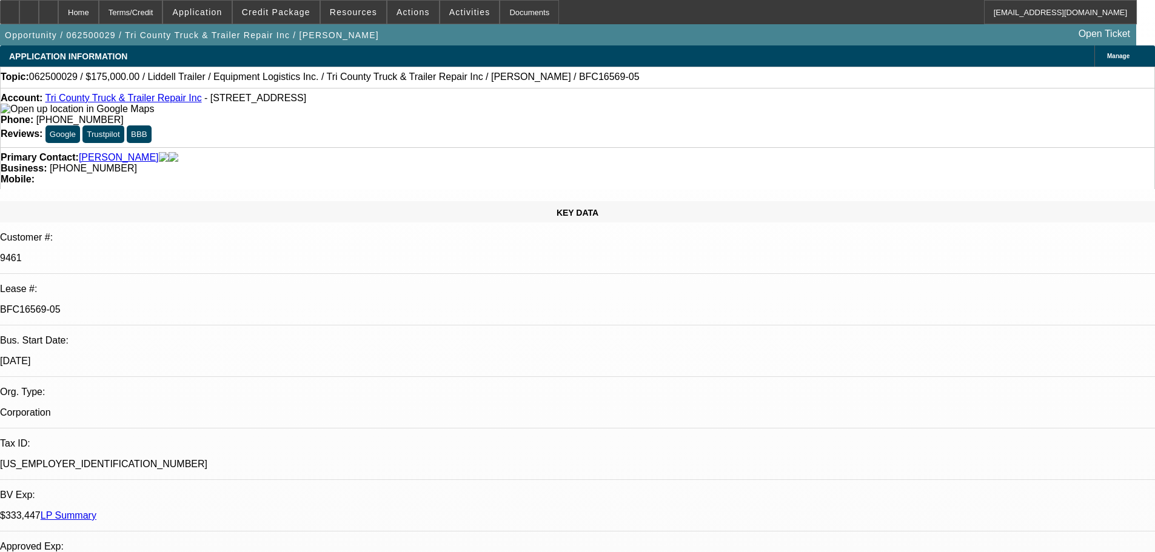
select select "0"
select select "6"
select select "0"
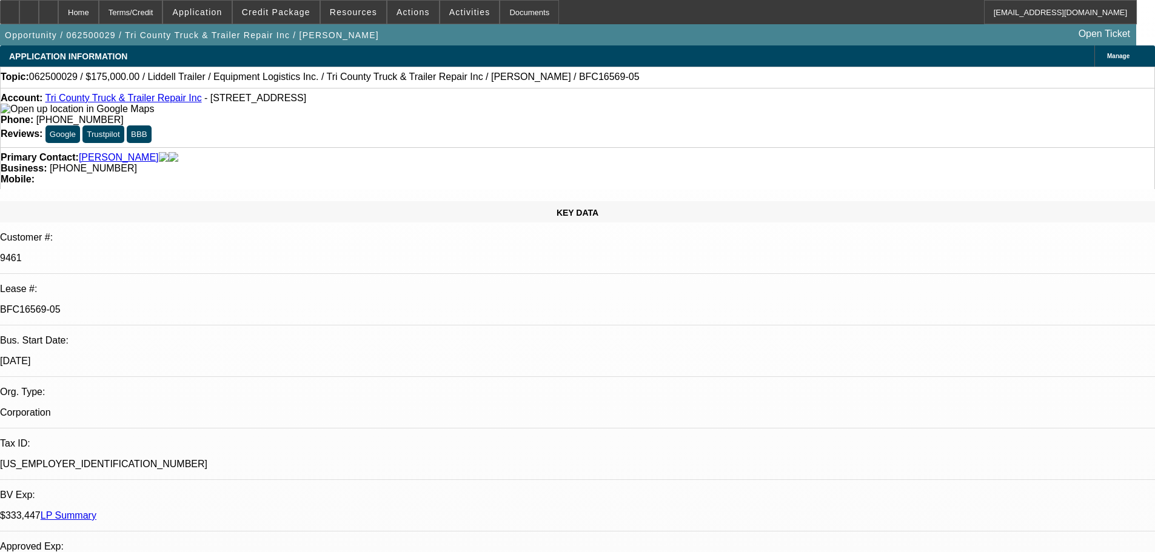
select select "0"
select select "6"
select select "0"
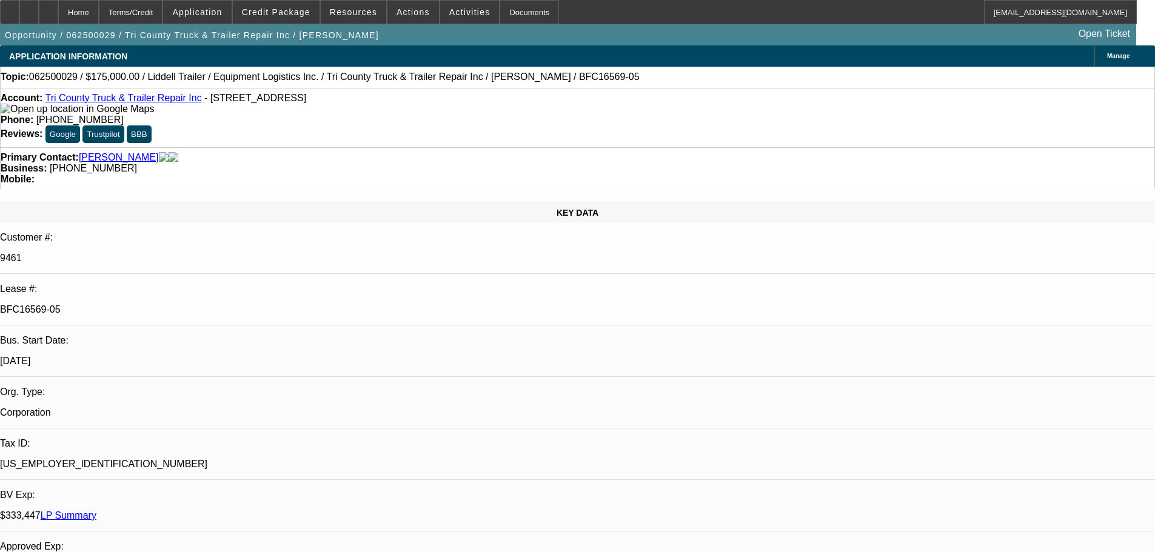
select select "0"
select select "6"
select select "0"
select select "2"
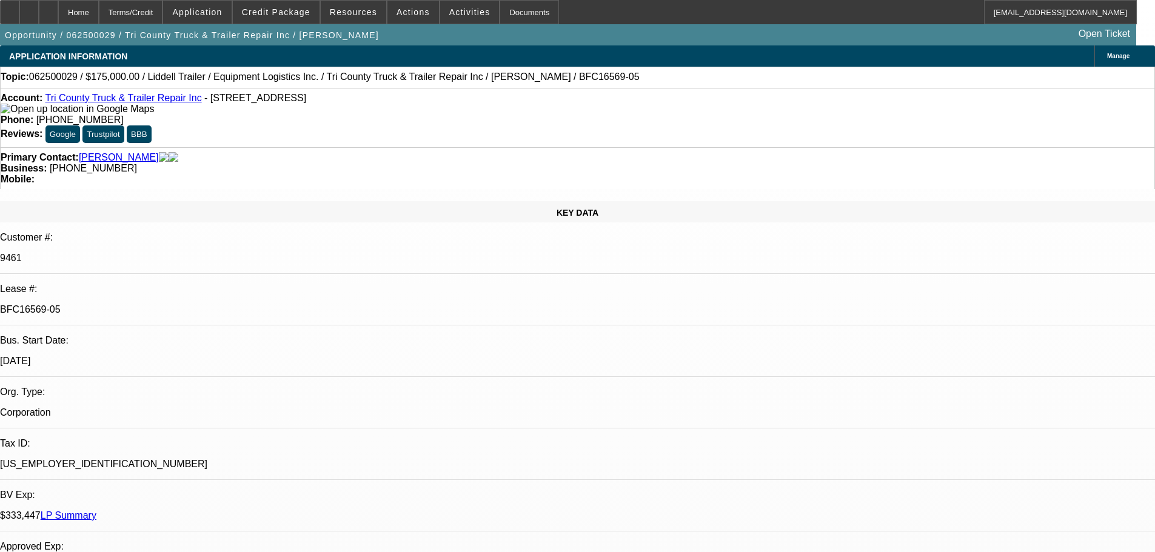
select select "0.1"
select select "4"
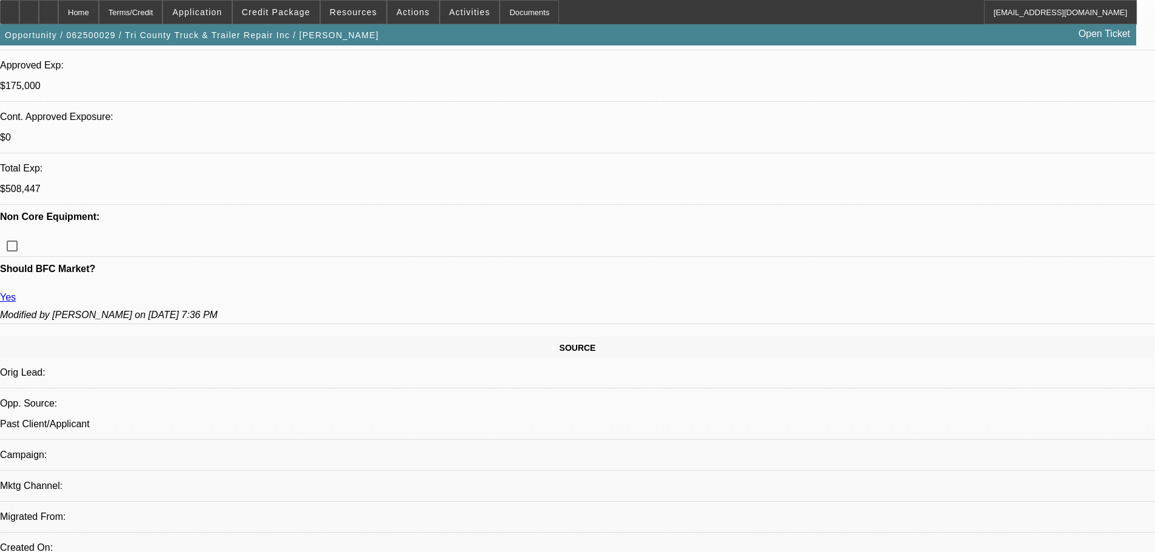
scroll to position [61, 0]
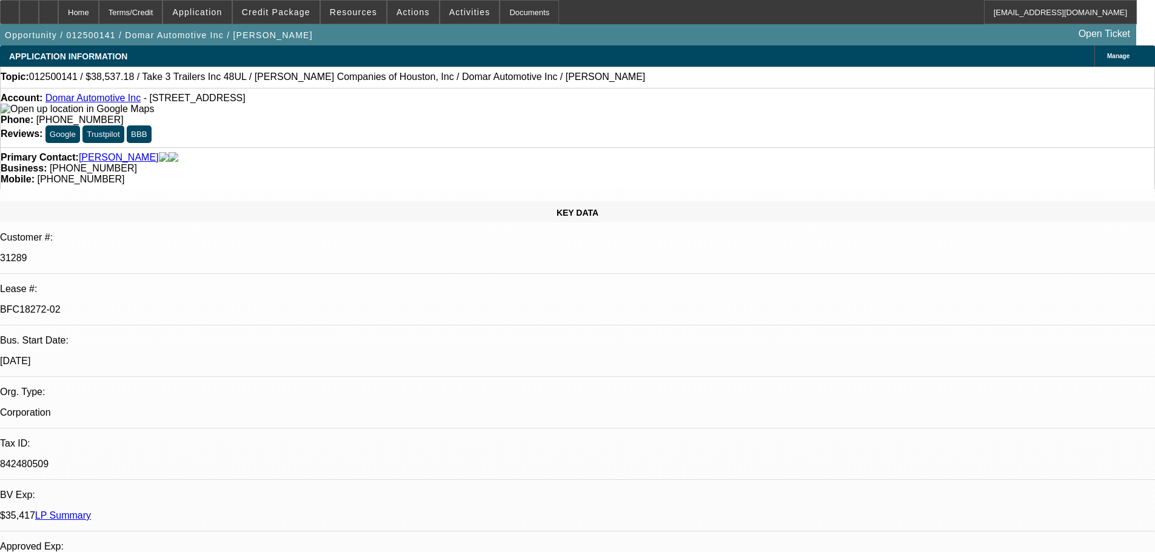
select select "0"
select select "2"
select select "0"
select select "6"
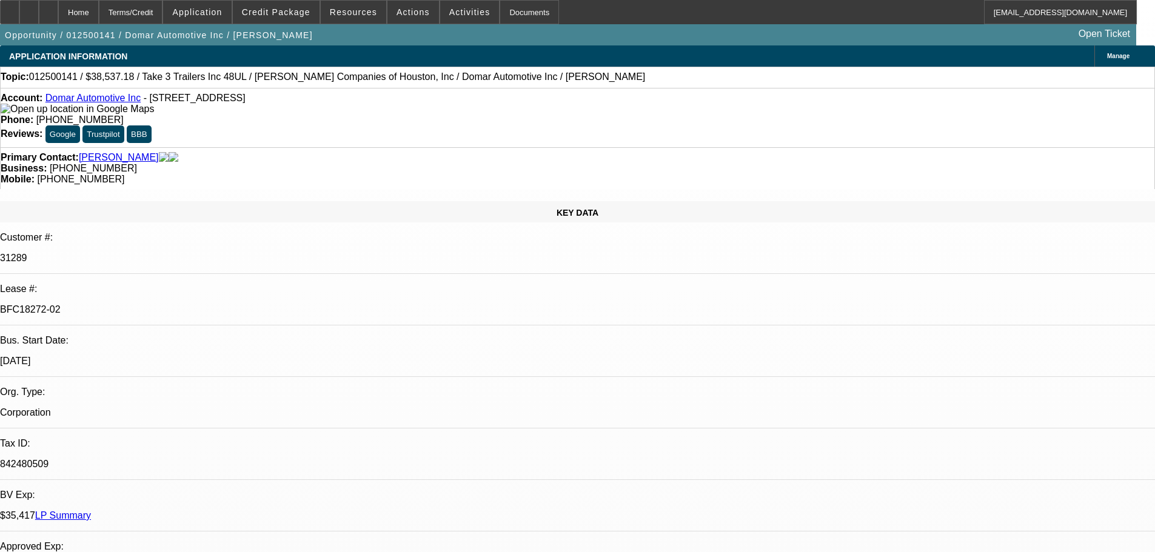
select select "0"
select select "2"
select select "0"
select select "6"
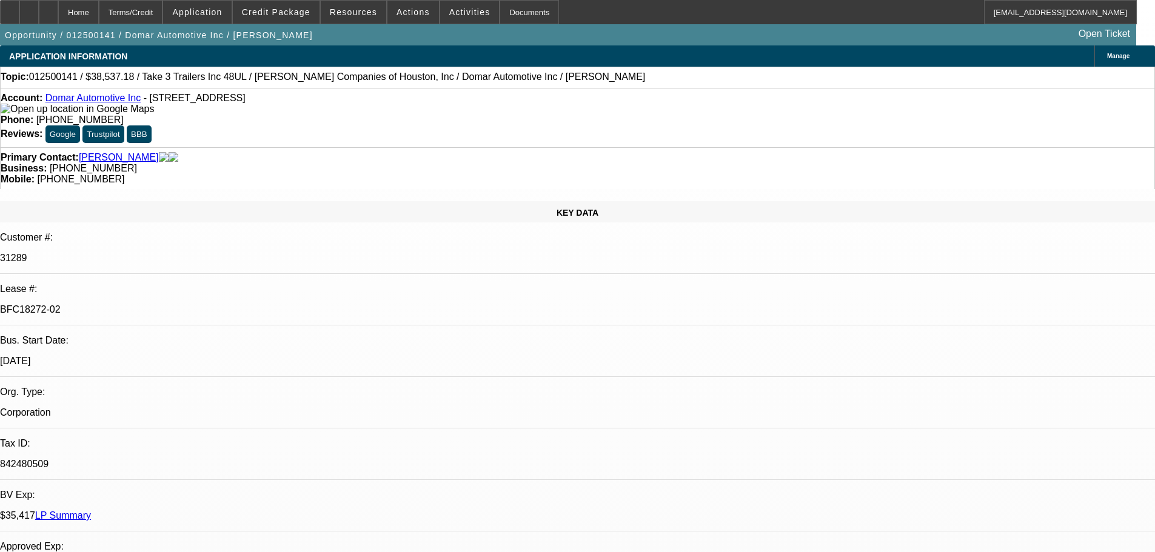
select select "0"
select select "2"
select select "0"
select select "6"
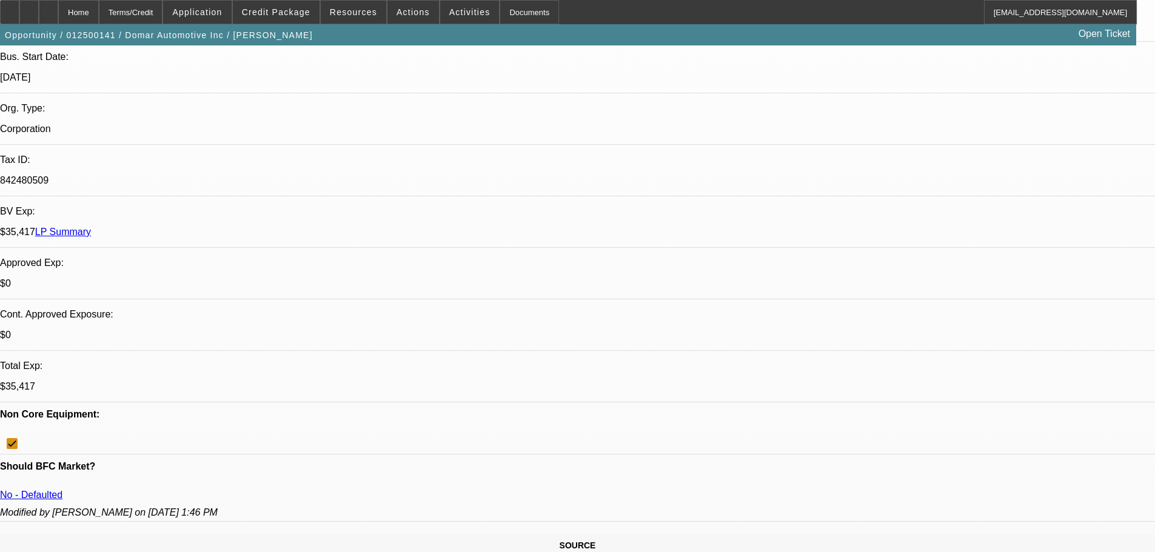
scroll to position [61, 0]
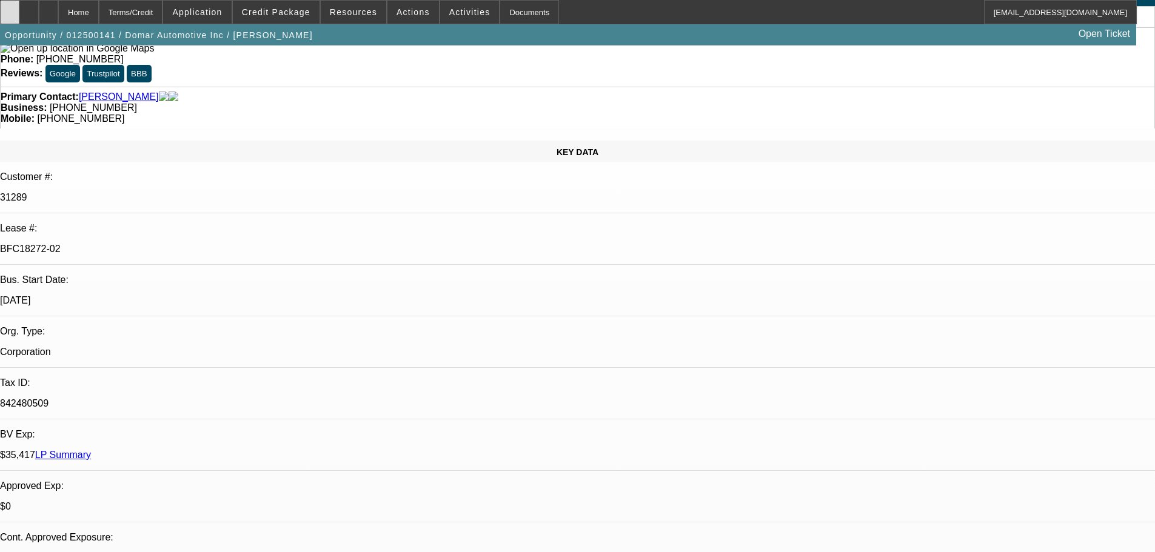
click at [19, 12] on div at bounding box center [9, 12] width 19 height 24
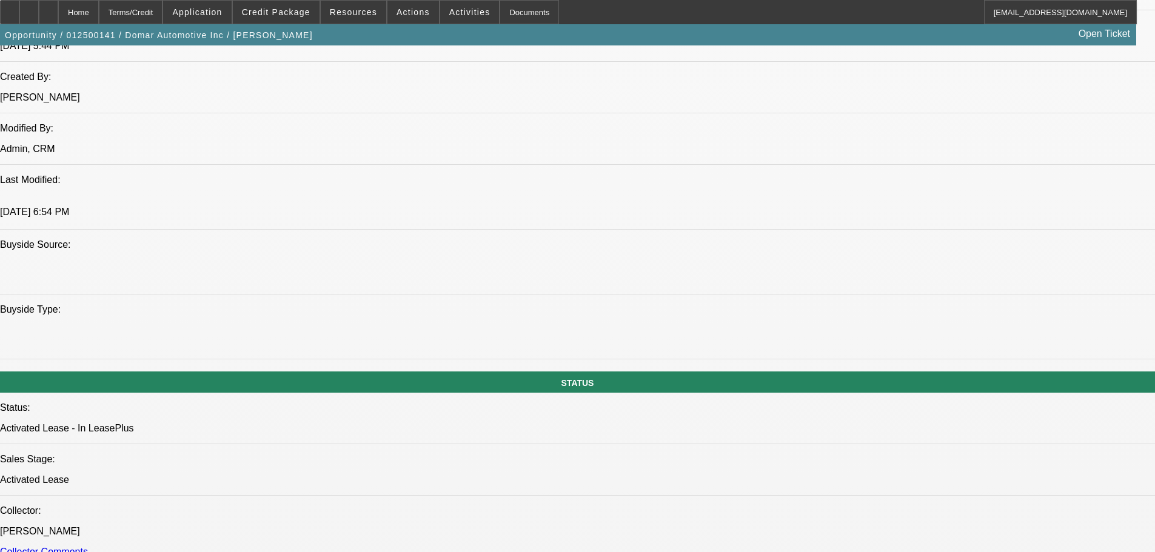
scroll to position [788, 0]
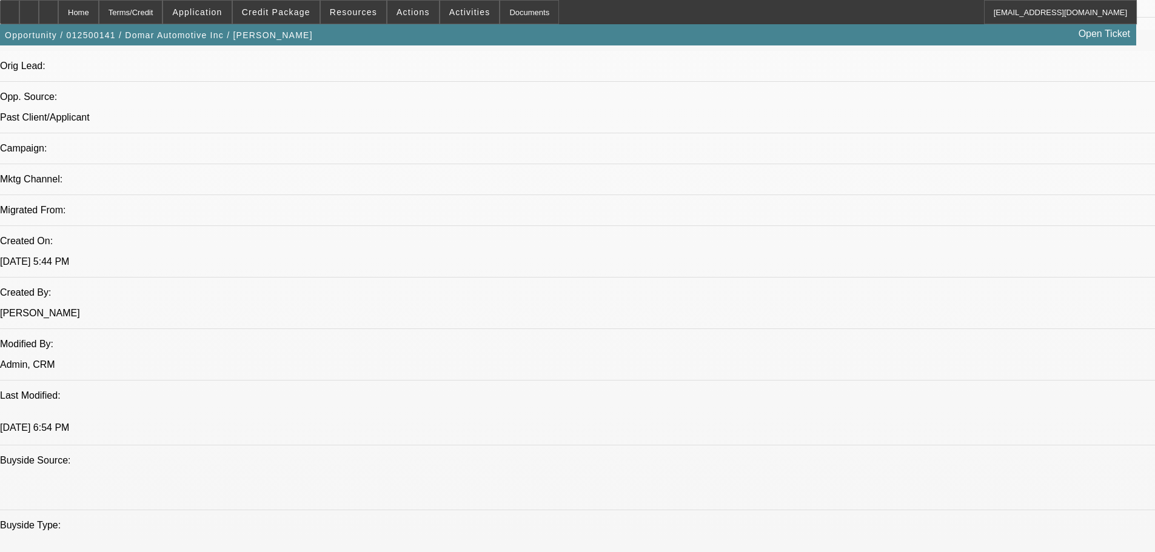
click at [280, 12] on span "Credit Package" at bounding box center [276, 12] width 68 height 10
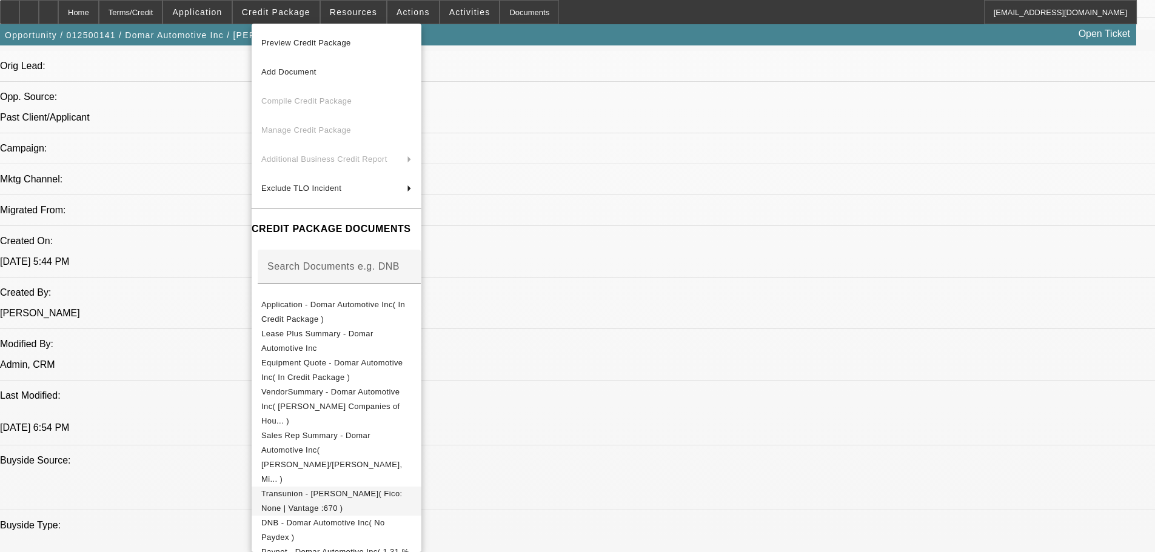
scroll to position [61, 0]
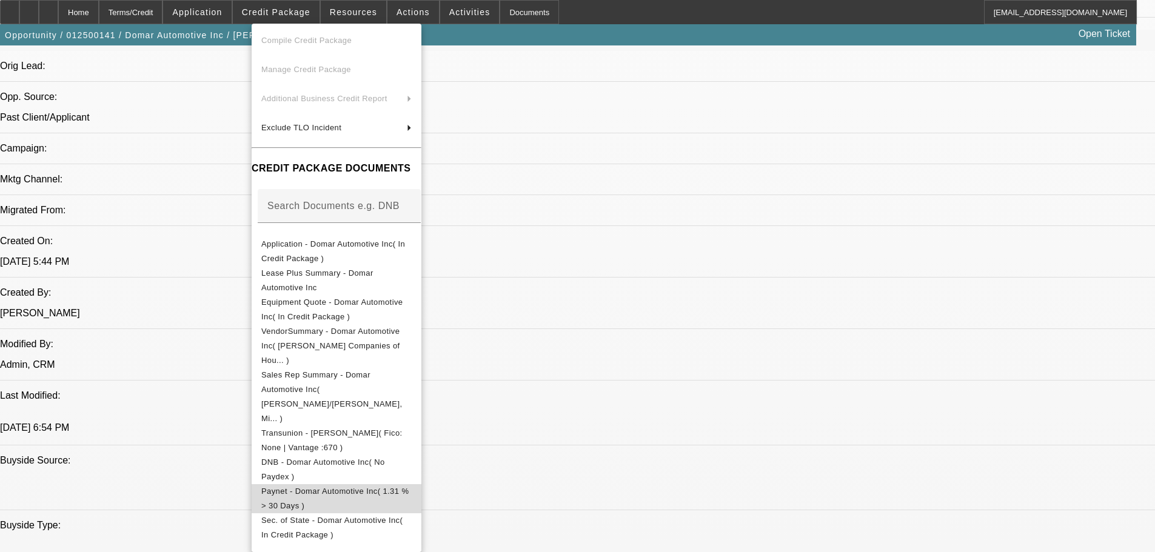
click at [367, 487] on span "Paynet - Domar Automotive Inc( 1.31 % > 30 Days )" at bounding box center [334, 499] width 147 height 24
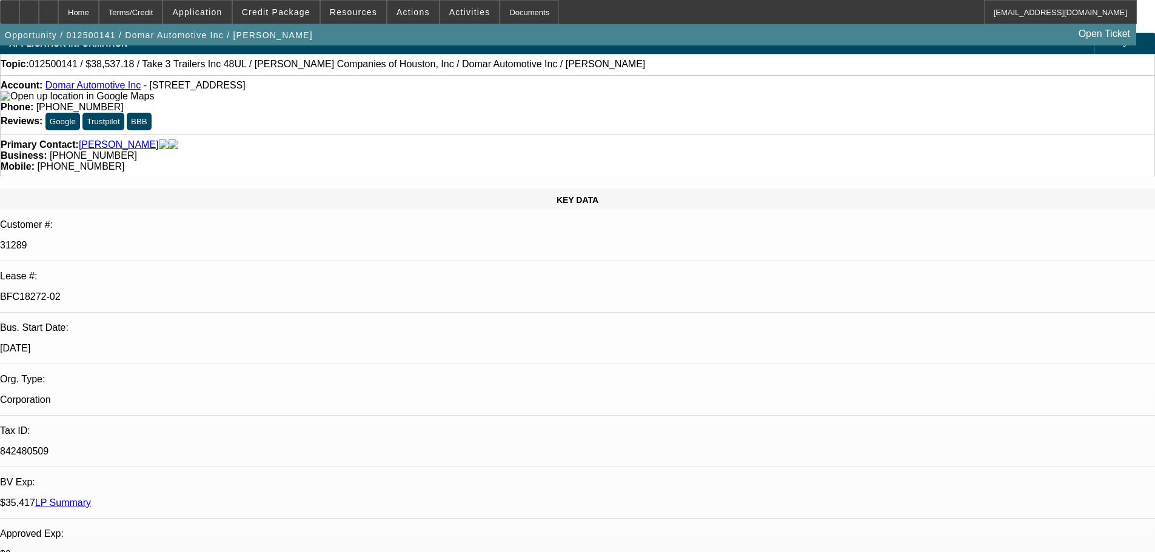
scroll to position [0, 0]
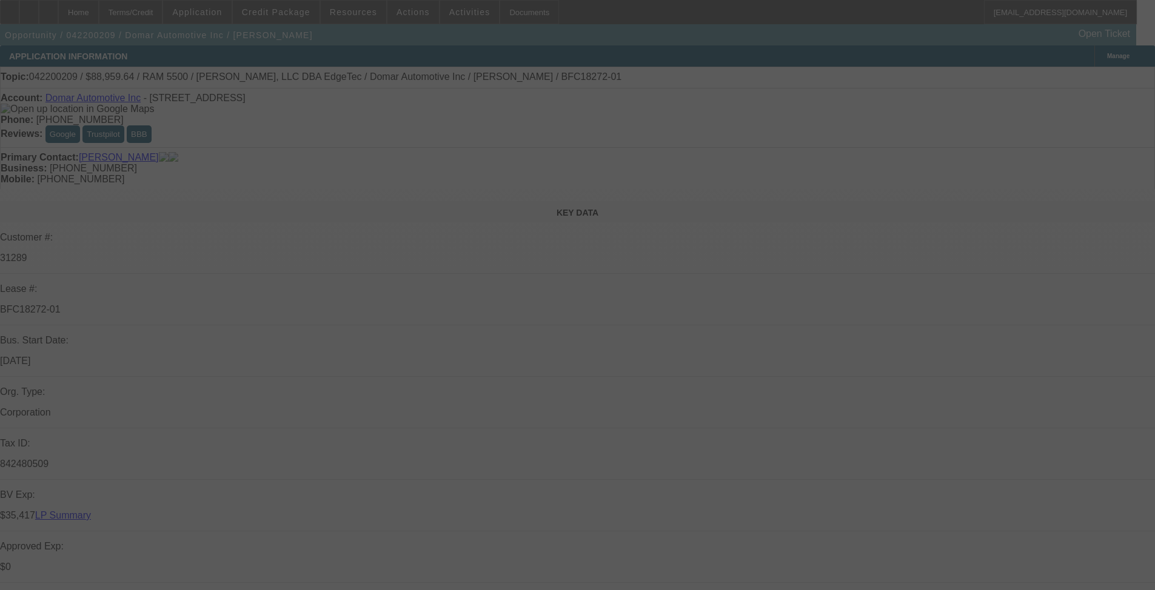
select select "0"
select select "2"
select select "0"
select select "6"
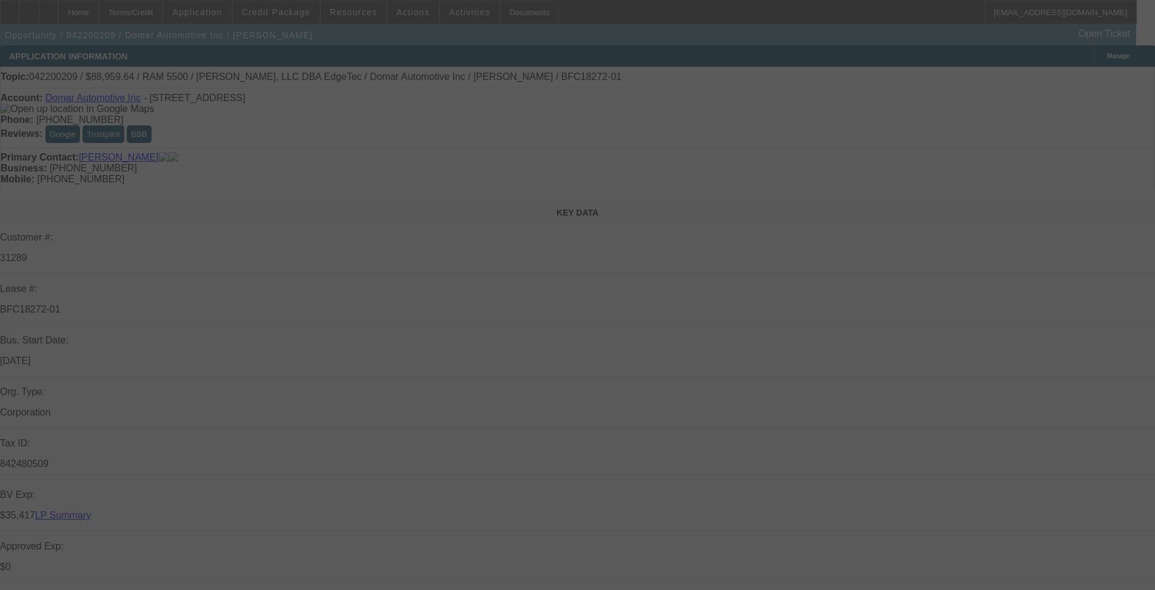
select select "0"
select select "2"
select select "0"
select select "6"
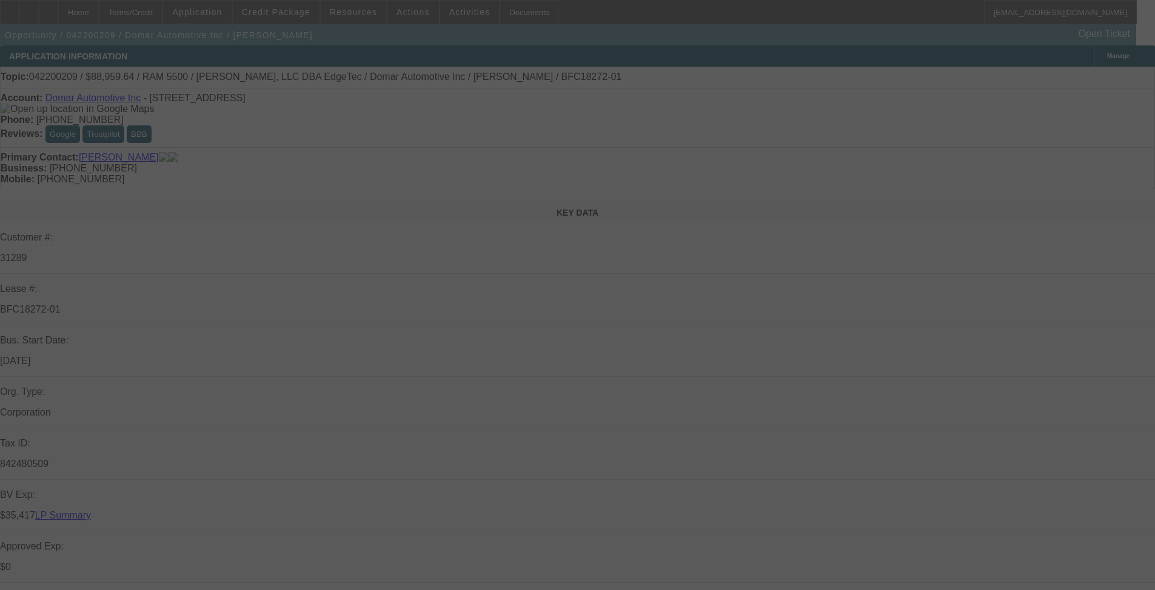
select select "0"
select select "6"
select select "0"
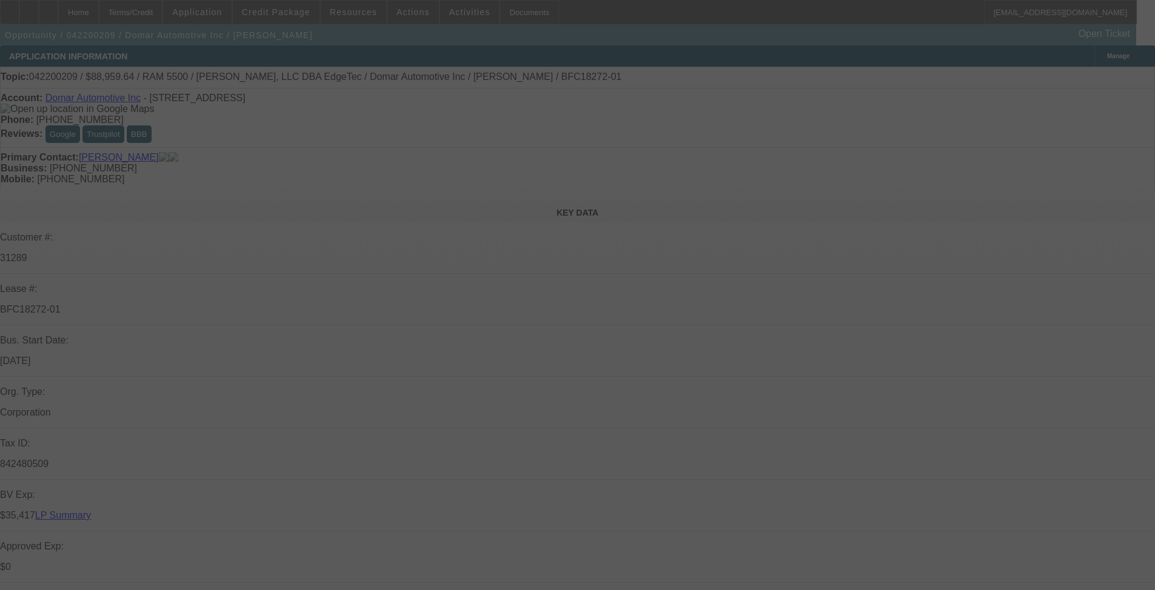
select select "0"
select select "2"
select select "0"
select select "6"
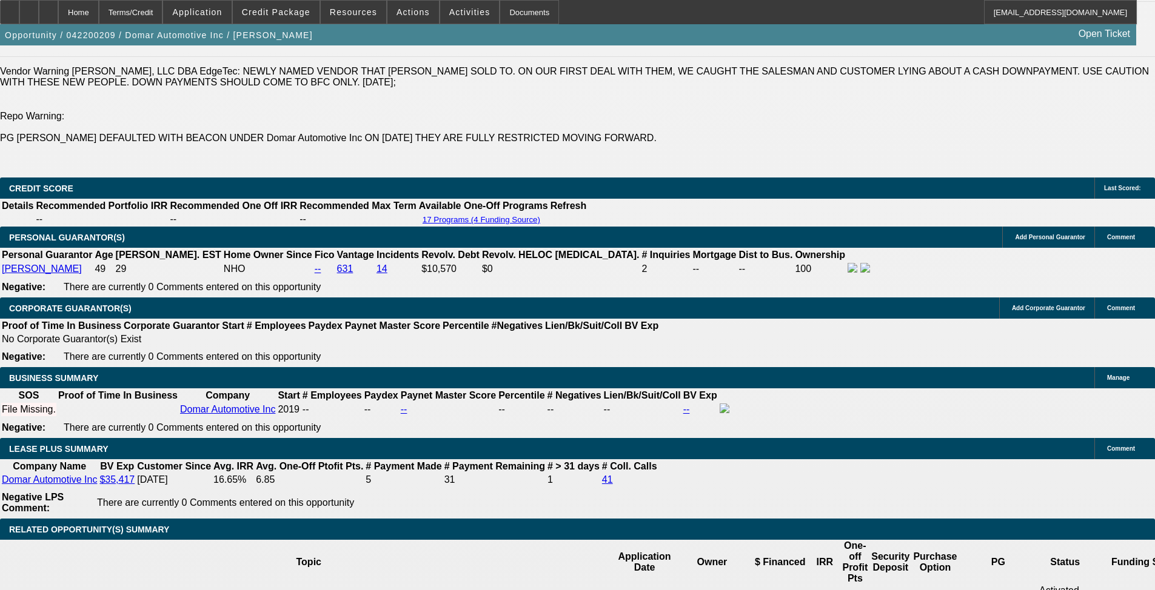
scroll to position [1827, 0]
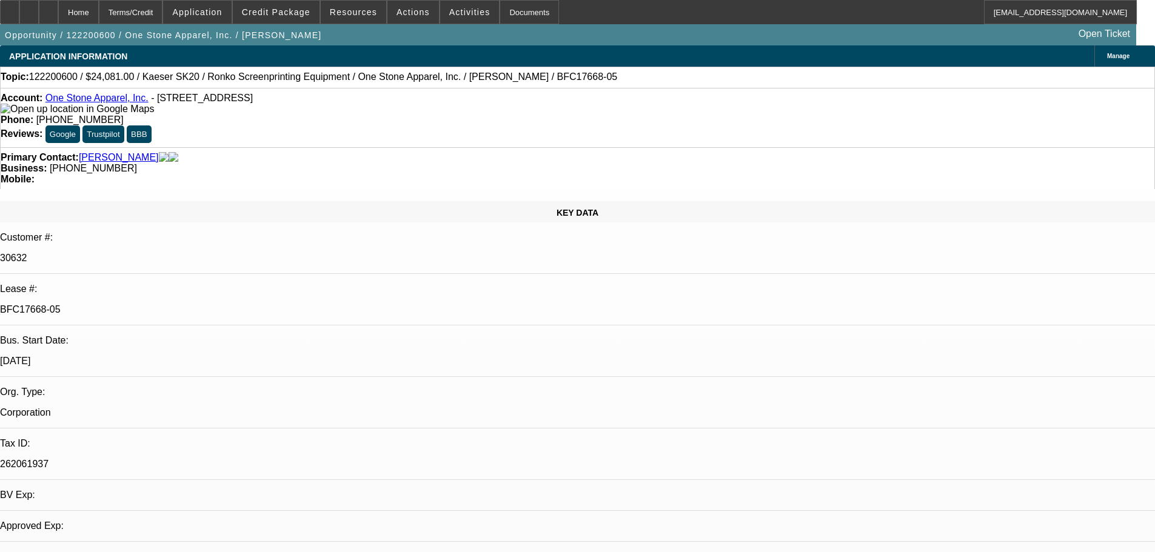
select select "0"
select select "2"
select select "0.1"
select select "4"
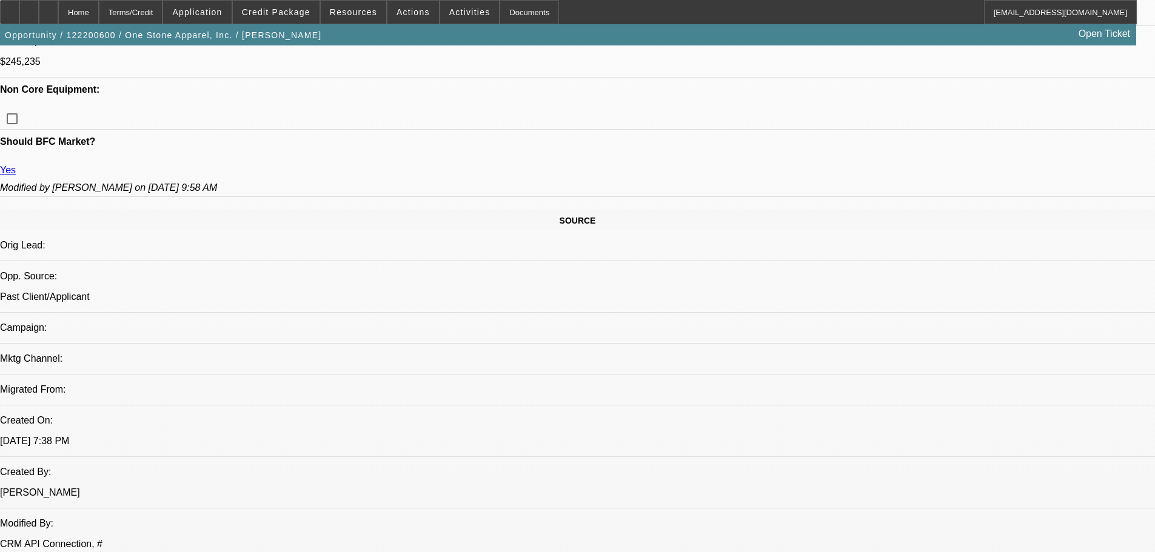
scroll to position [788, 0]
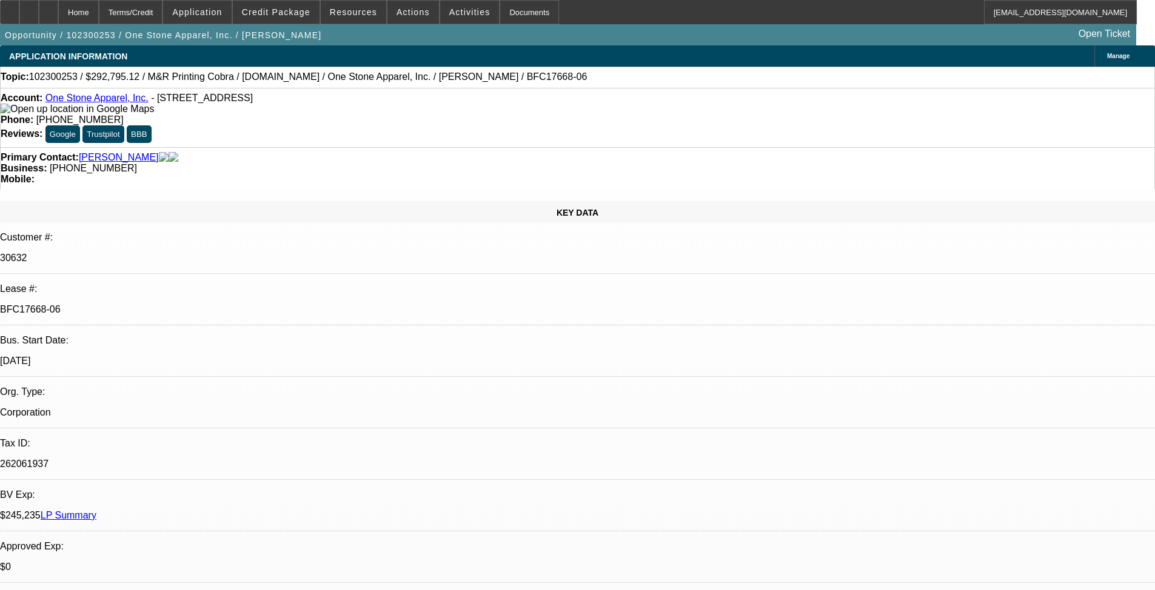
select select "0"
select select "2"
select select "0.1"
select select "4"
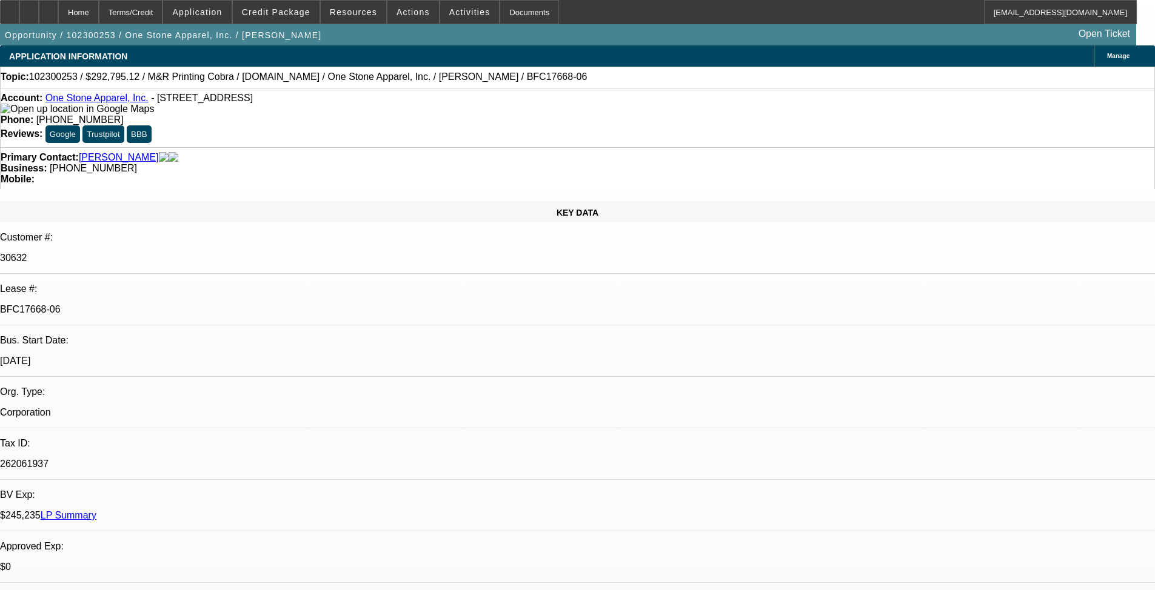
select select "0"
select select "2"
select select "0.1"
select select "4"
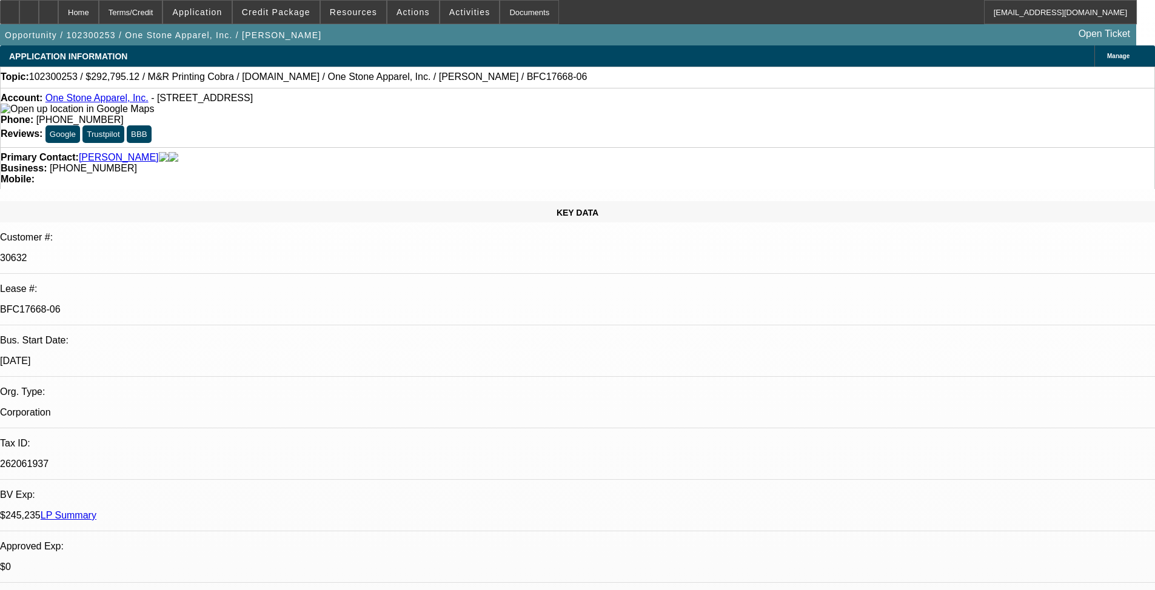
select select "0"
select select "2"
select select "0.1"
select select "4"
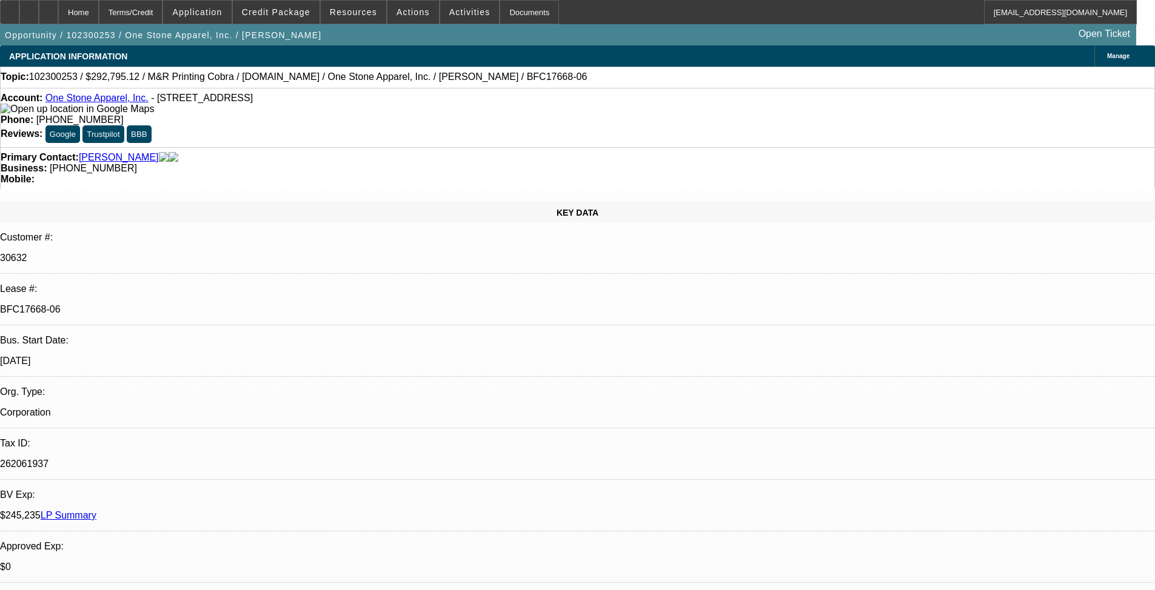
select select "0"
select select "2"
select select "0.1"
select select "4"
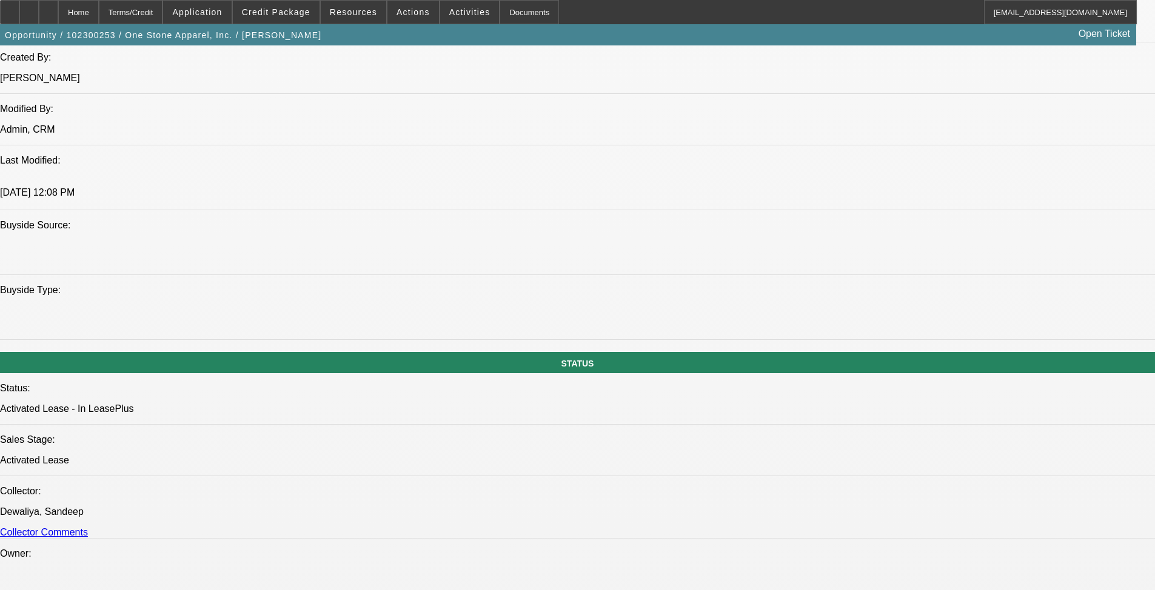
scroll to position [1091, 0]
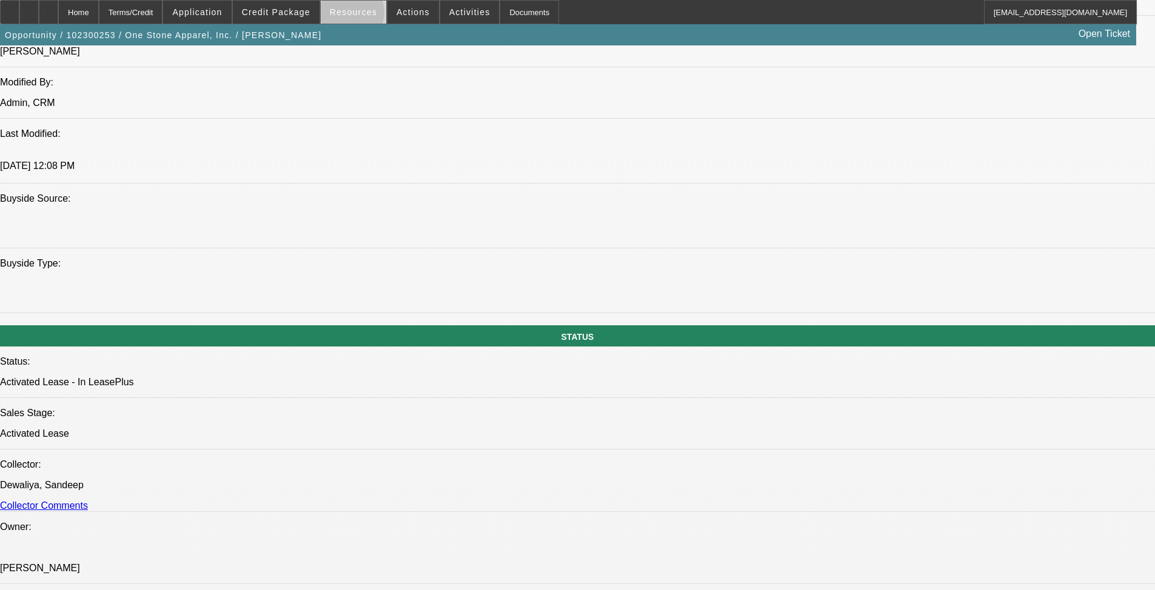
click at [356, 15] on span "Resources" at bounding box center [353, 12] width 47 height 10
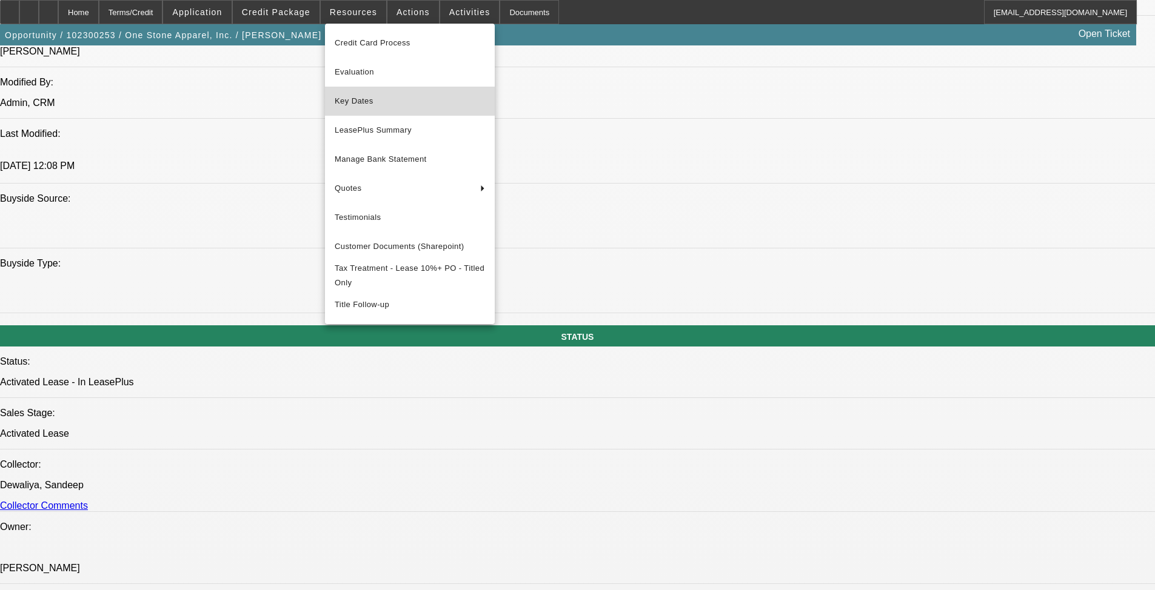
click at [347, 98] on span "Key Dates" at bounding box center [410, 101] width 150 height 15
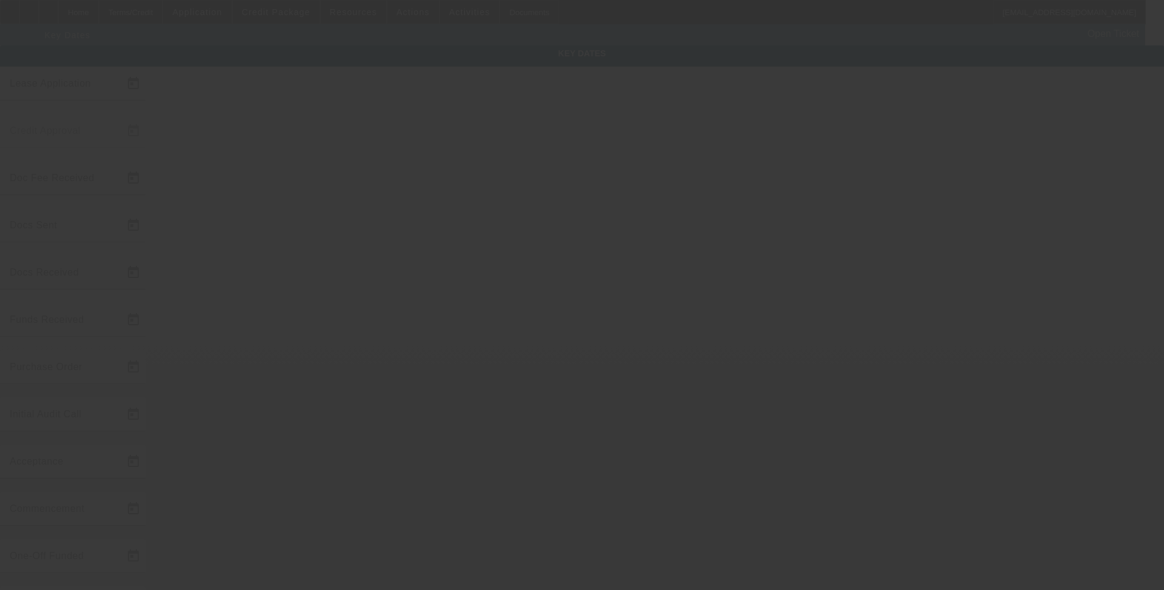
type input "10/10/2023"
type input "2/5/2024"
type input "2/16/2024"
type input "2/5/2024"
type input "2/16/2024"
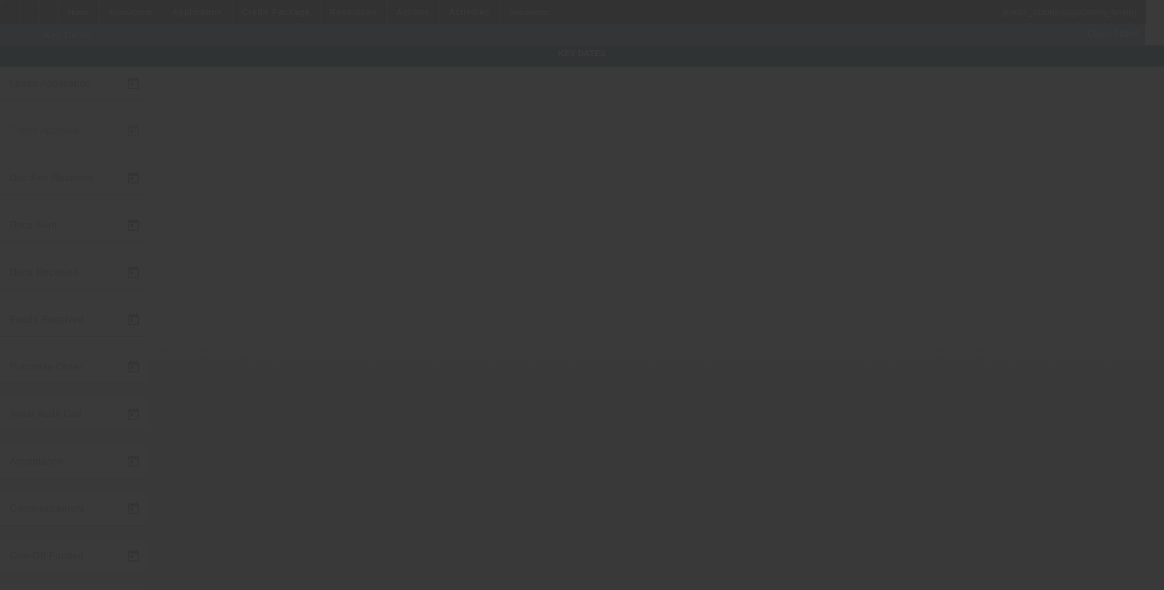
type input "2/21/2024"
type input "4/29/2024"
type input "5/1/2024"
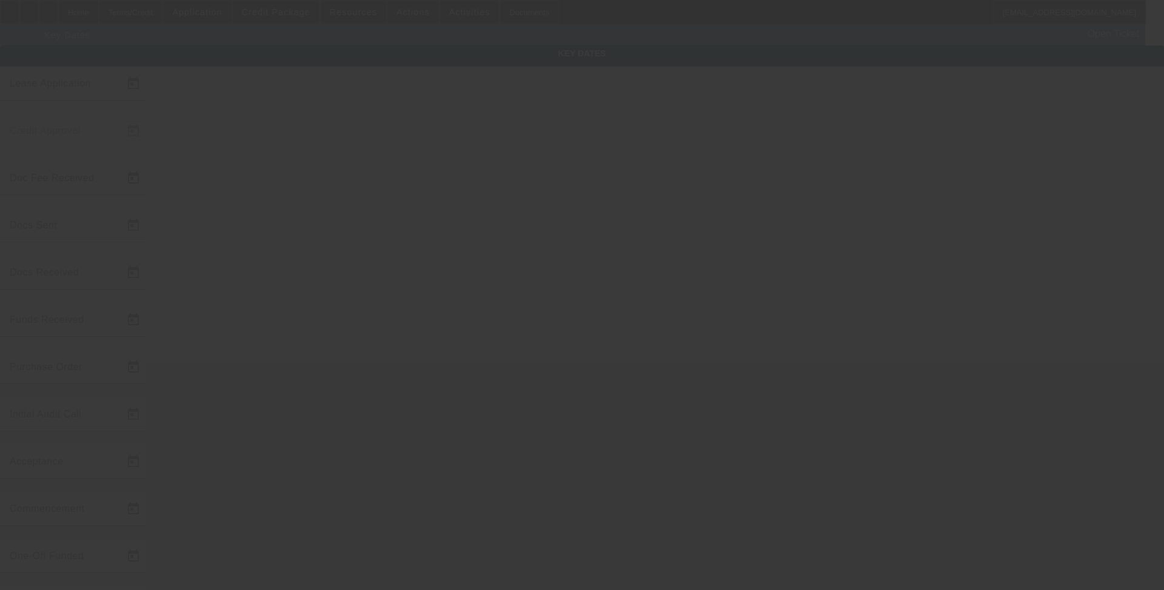
type input "6/1/2024"
type input "5/8/2024"
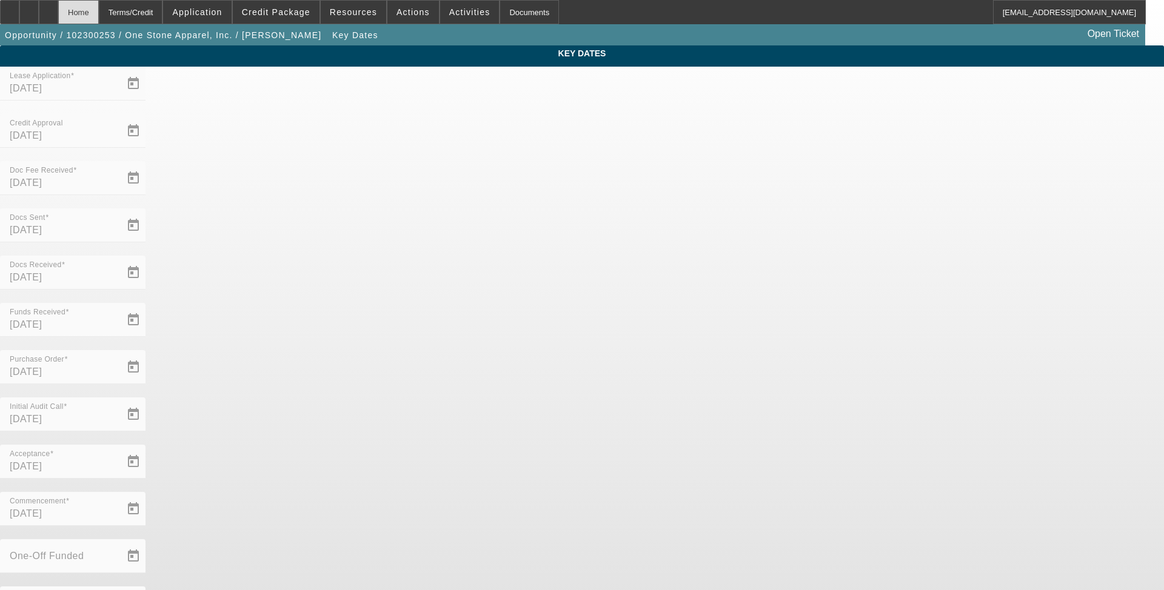
click at [99, 12] on div "Home" at bounding box center [78, 12] width 41 height 24
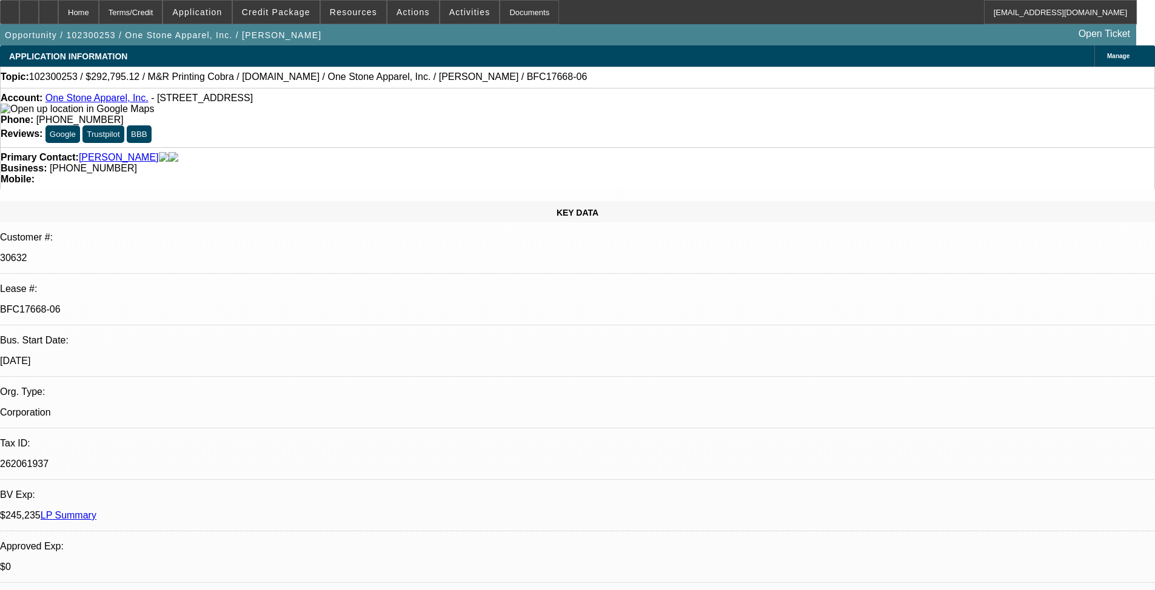
select select "0"
select select "2"
select select "0.1"
select select "4"
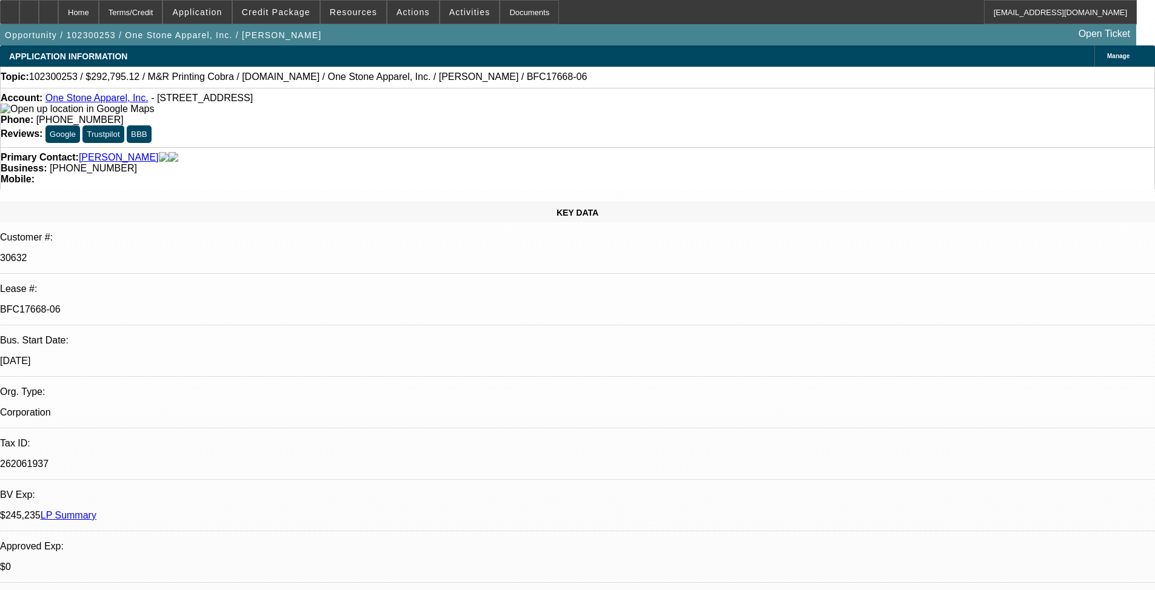
select select "0"
select select "2"
select select "0.1"
select select "4"
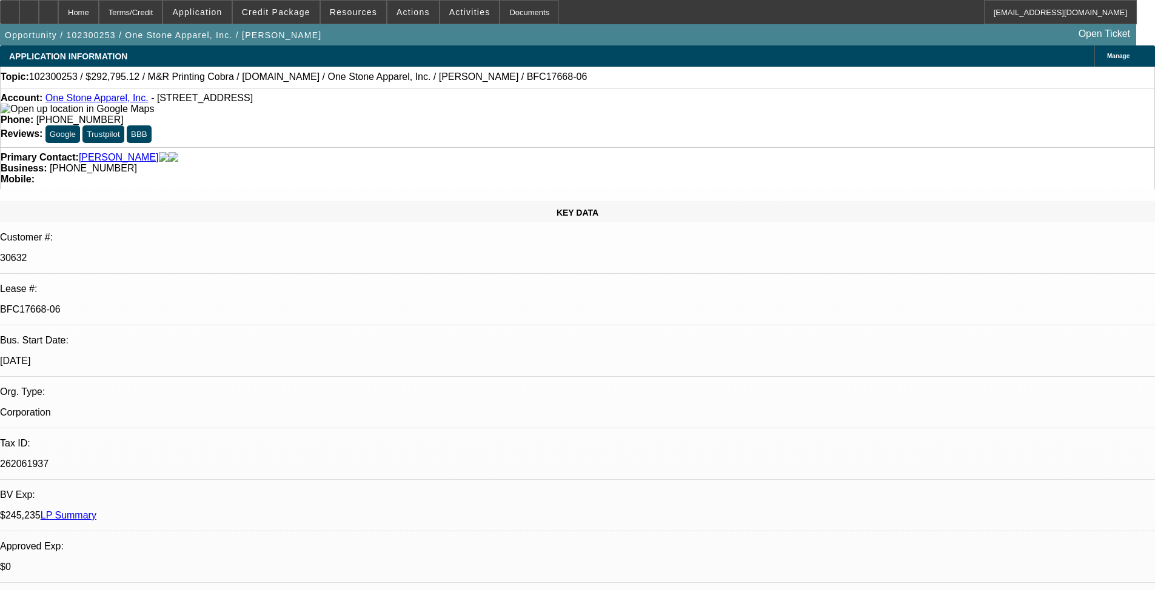
select select "0"
select select "2"
select select "0.1"
select select "4"
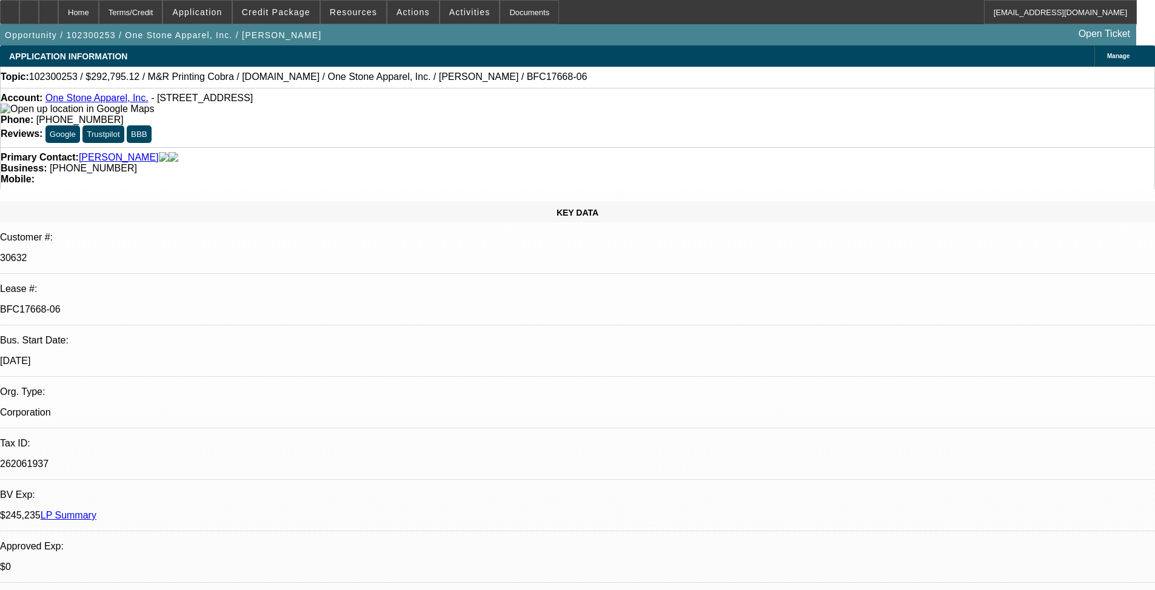
select select "0"
select select "2"
select select "0.1"
select select "4"
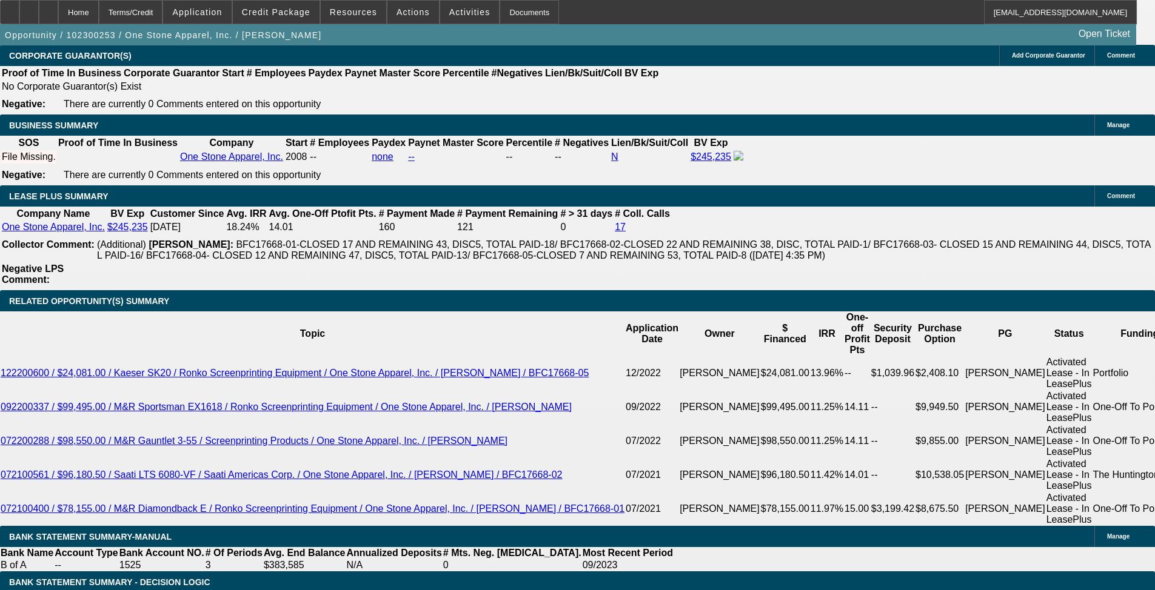
scroll to position [1939, 0]
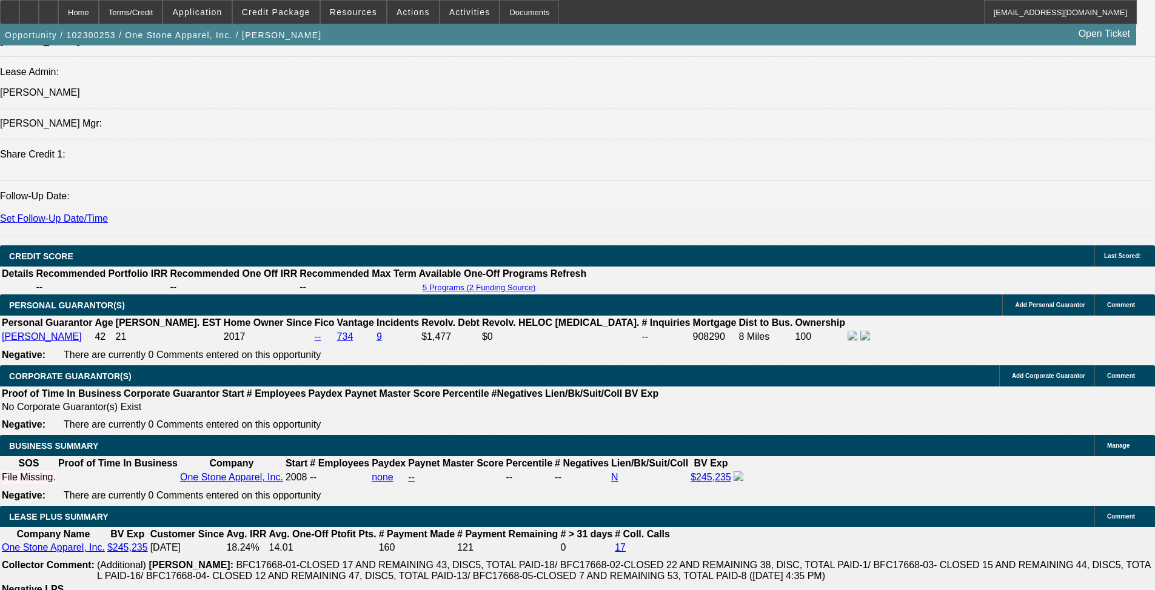
scroll to position [1515, 0]
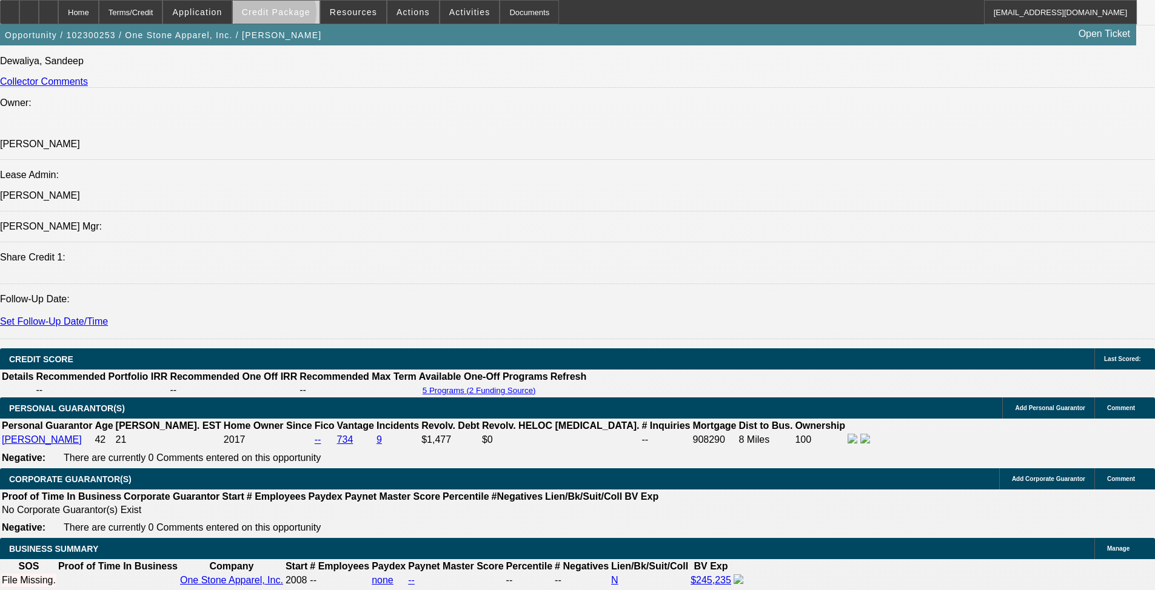
click at [293, 15] on span "Credit Package" at bounding box center [276, 12] width 68 height 10
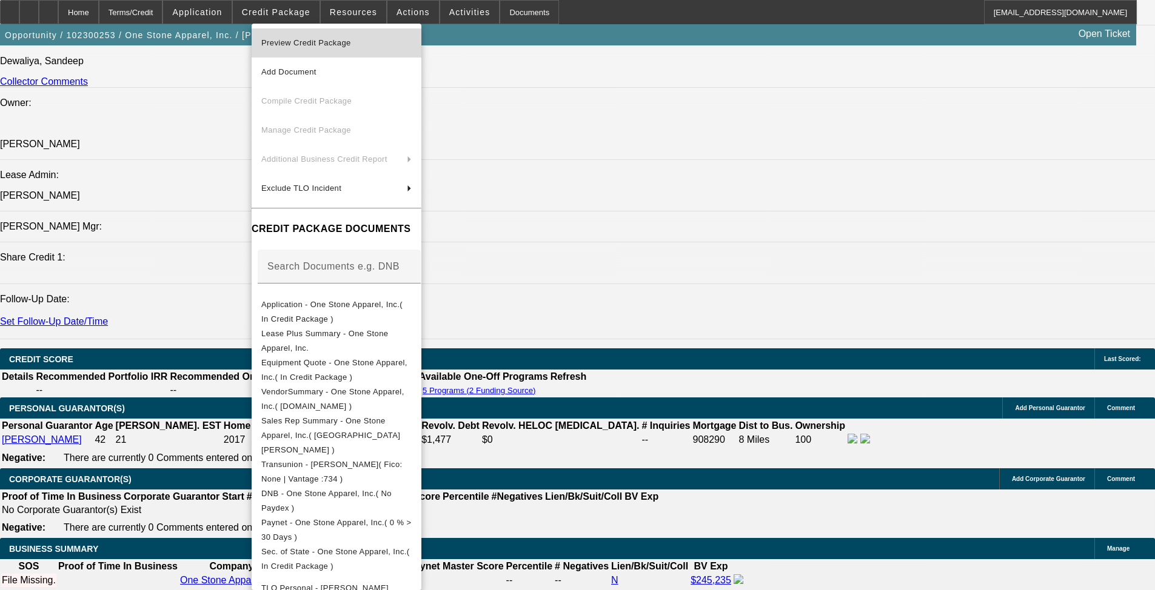
click at [299, 44] on span "Preview Credit Package" at bounding box center [306, 42] width 90 height 9
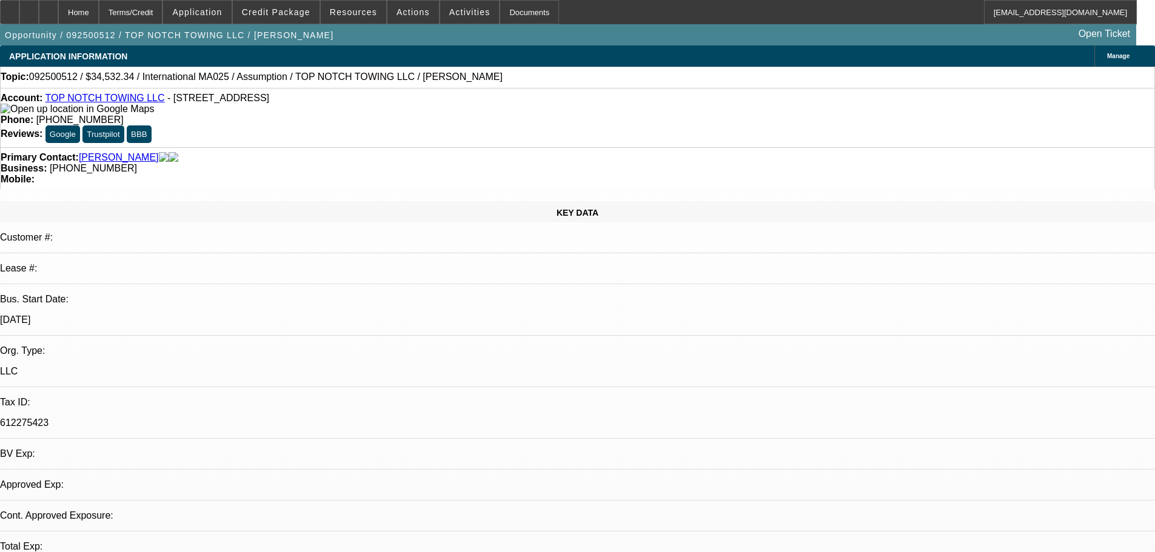
select select "0"
select select "2"
select select "0"
select select "6"
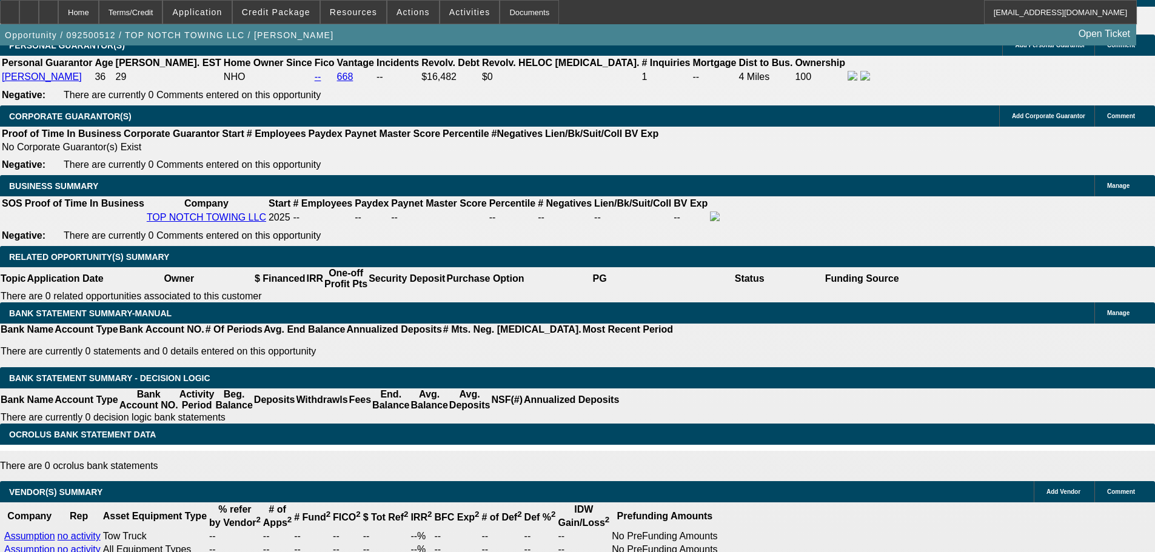
scroll to position [1939, 0]
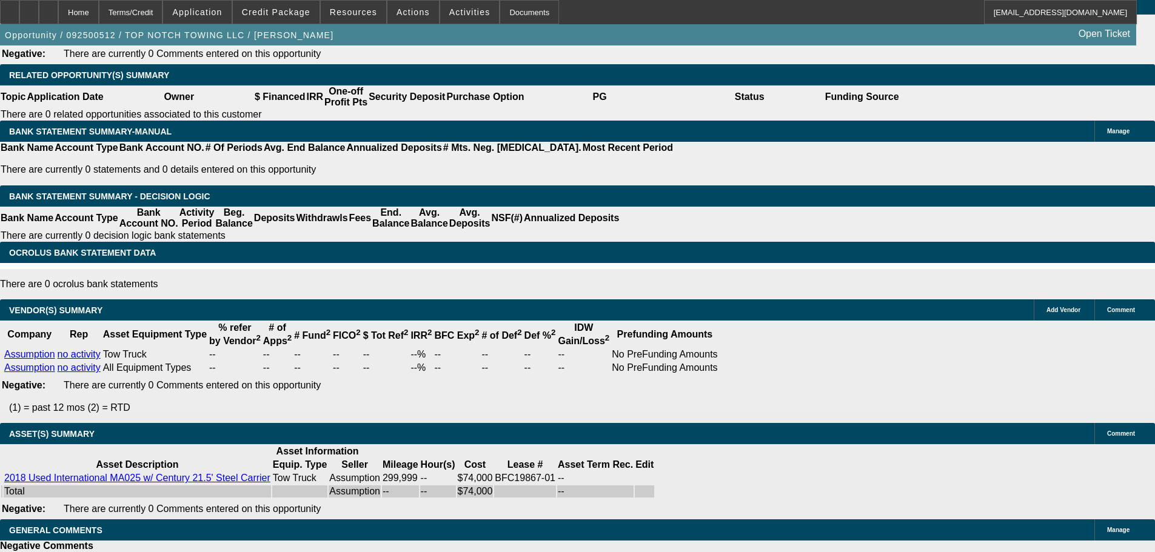
select select "6"
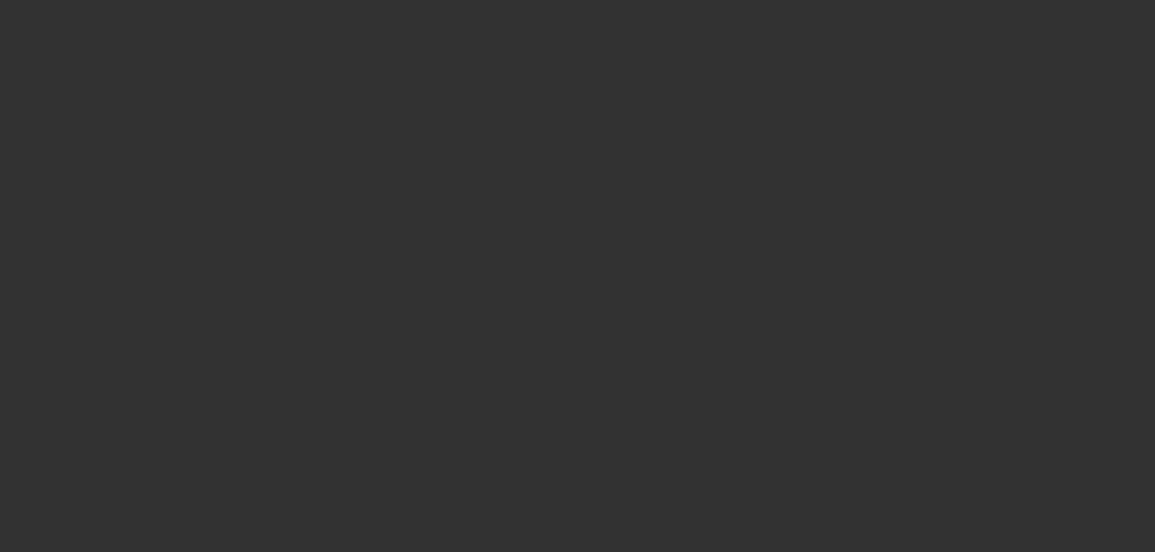
scroll to position [0, 0]
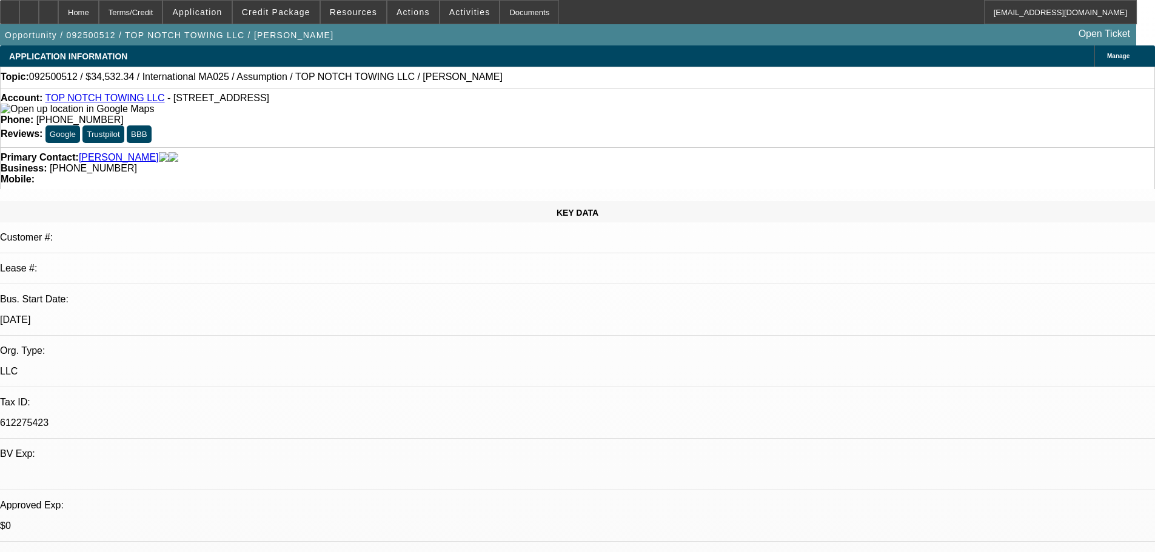
type textarea "A NORMA CHAVEZ IS LISTED ON THE SOS AS ANOTHER MANAGER. WHEN THE LESSEE S/W THE…"
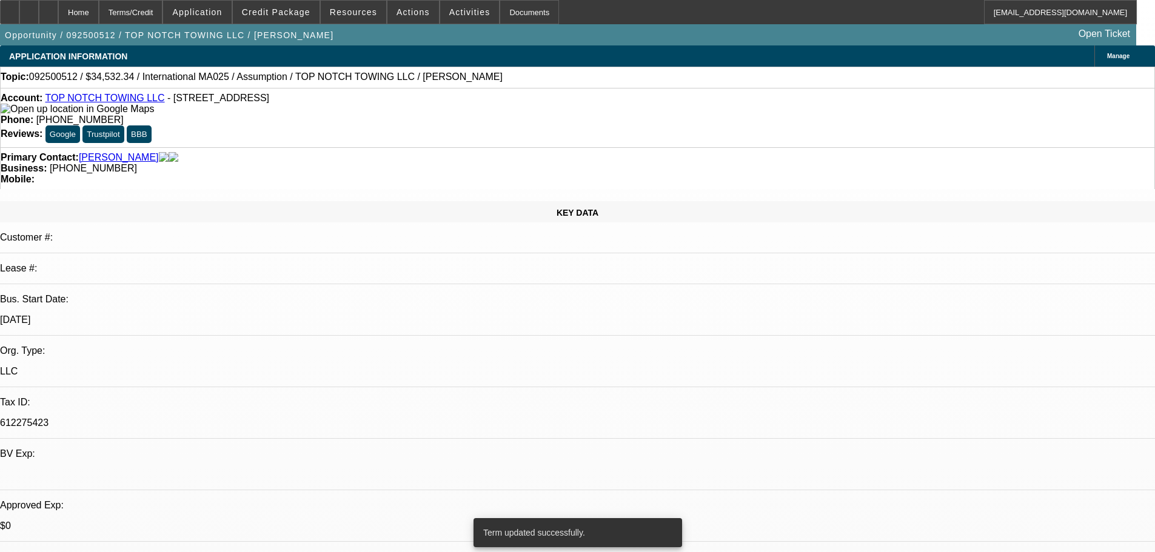
select select "0"
select select "2"
select select "0"
select select "6"
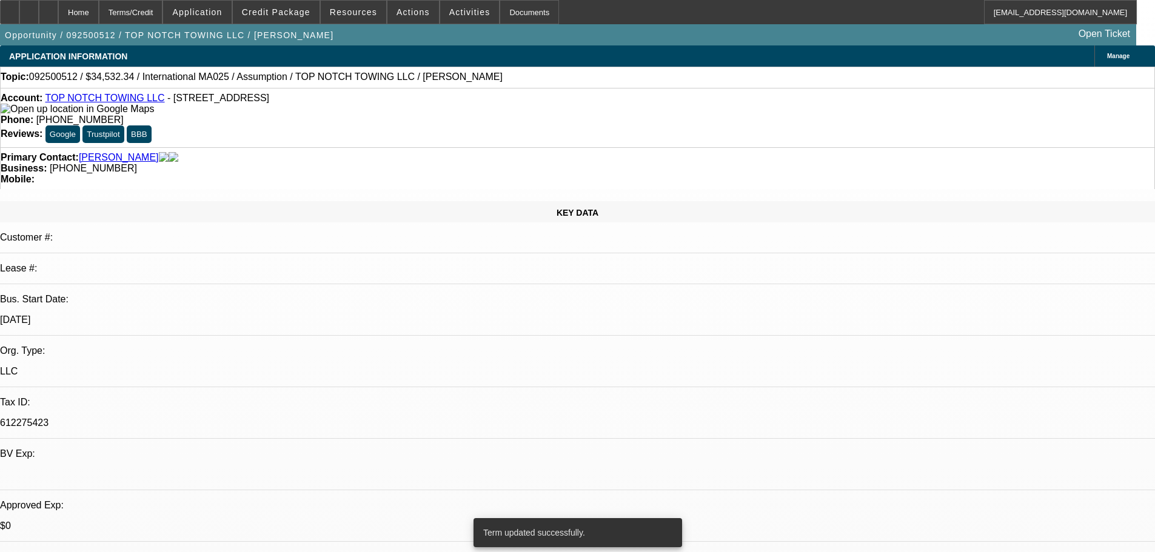
select select "0"
select select "2"
select select "0"
select select "6"
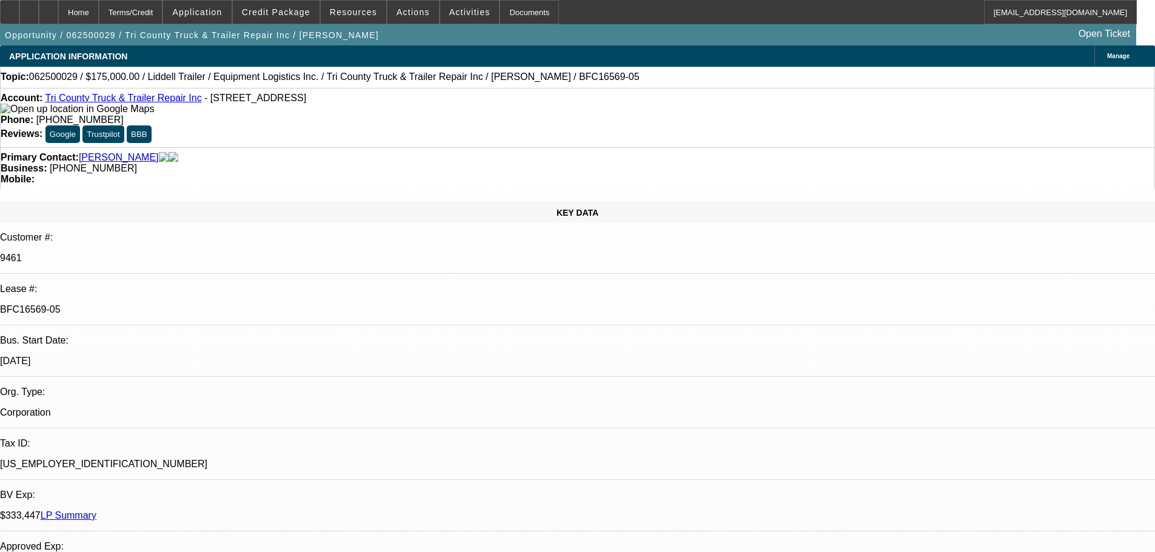
select select "0"
select select "6"
select select "0"
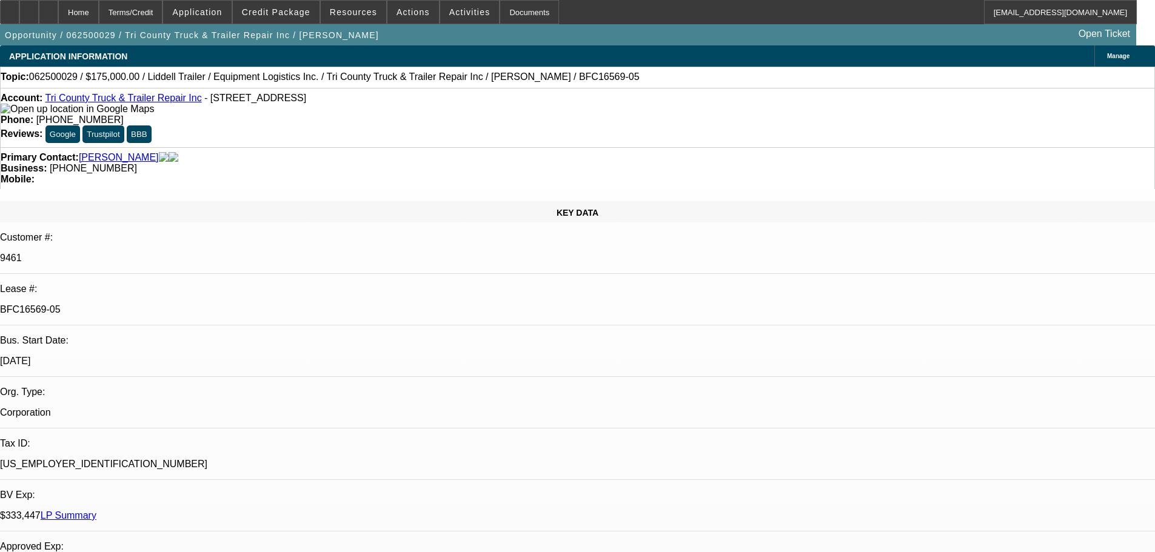
select select "0"
select select "6"
select select "0"
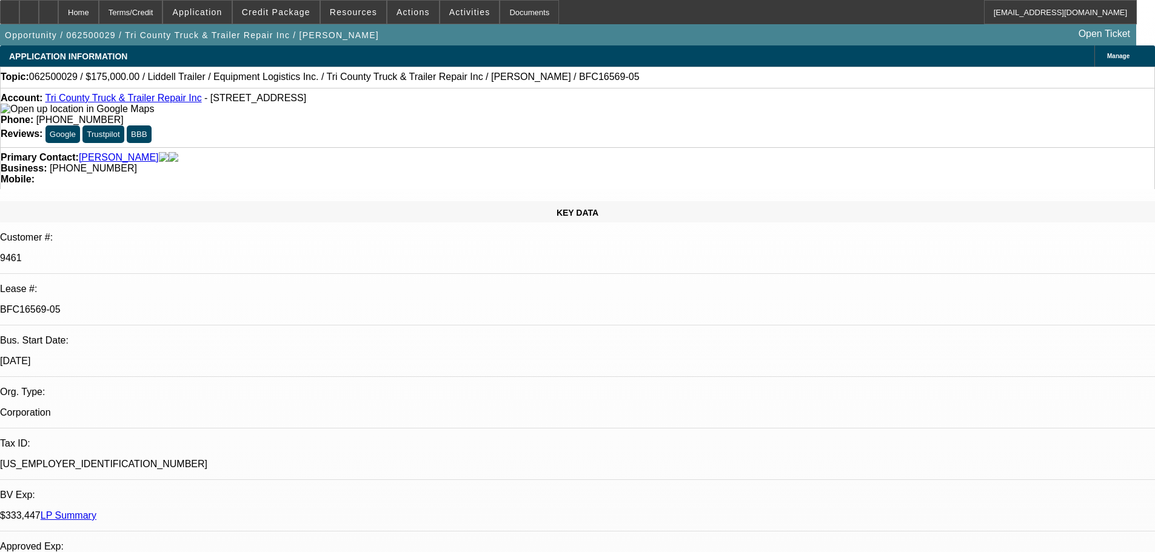
select select "0"
select select "6"
select select "0"
select select "2"
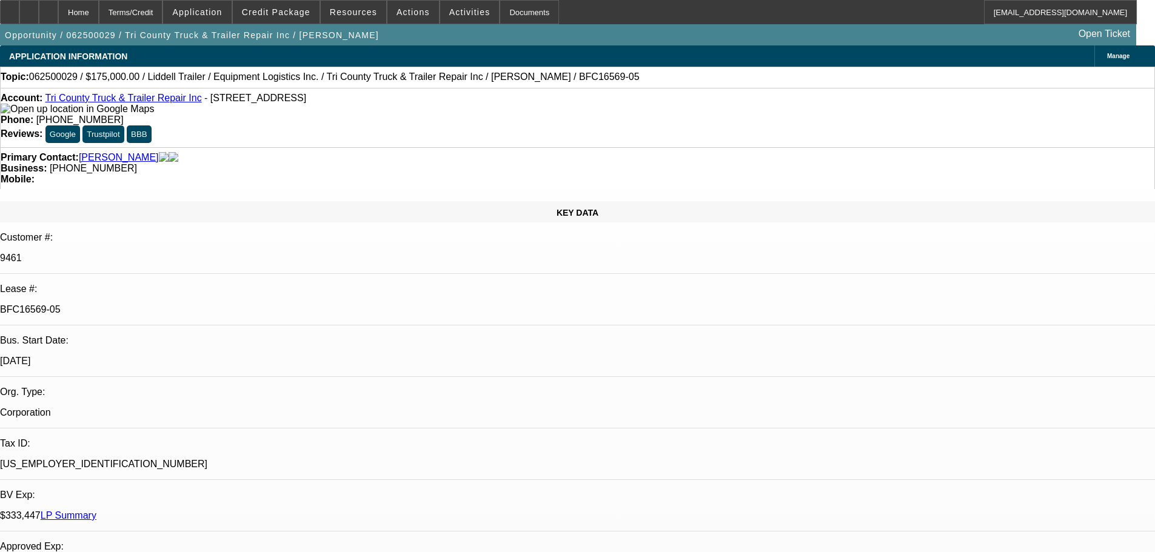
select select "0.1"
select select "4"
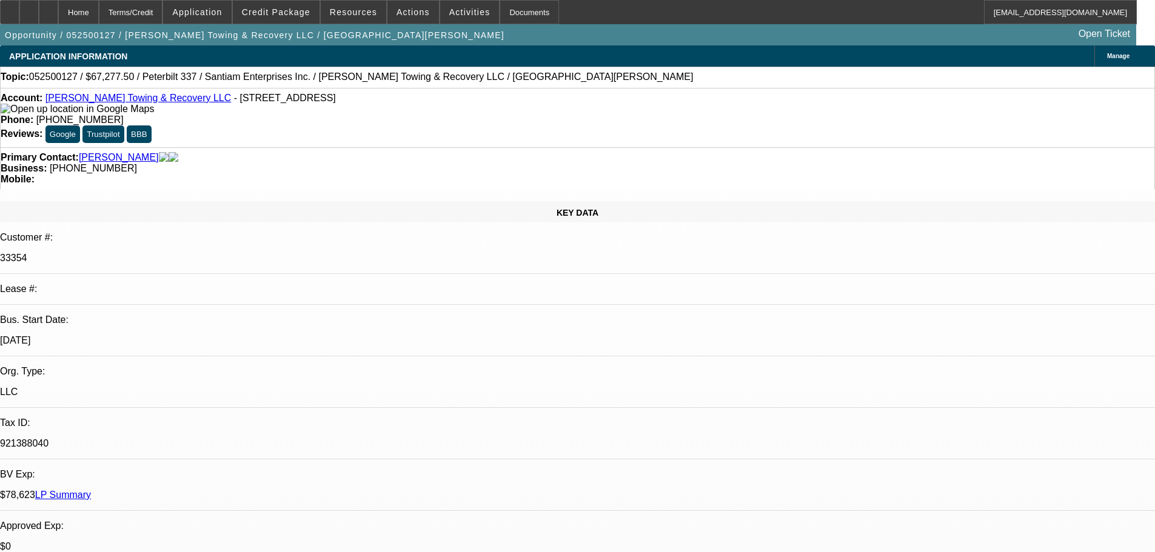
select select "0.15"
select select "2"
select select "0"
select select "6"
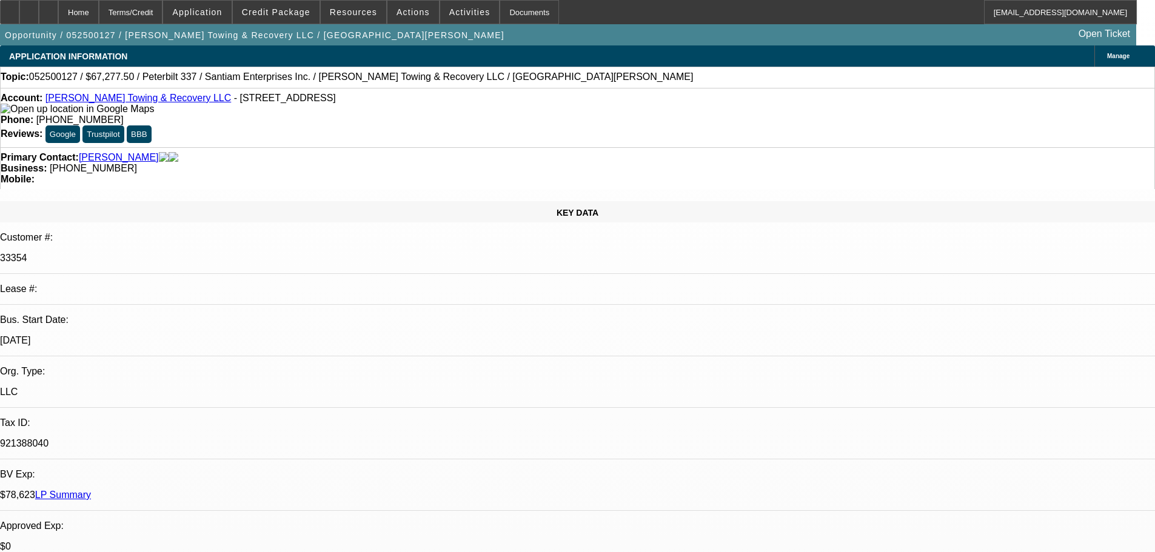
select select "0.15"
select select "2"
select select "0"
select select "6"
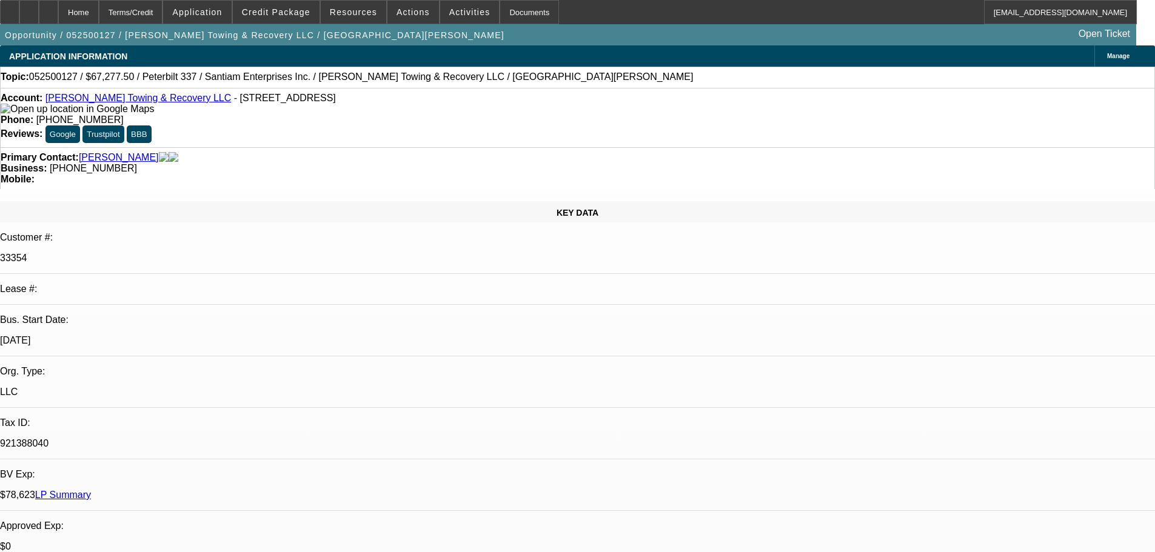
select select "0.15"
select select "2"
select select "0"
select select "6"
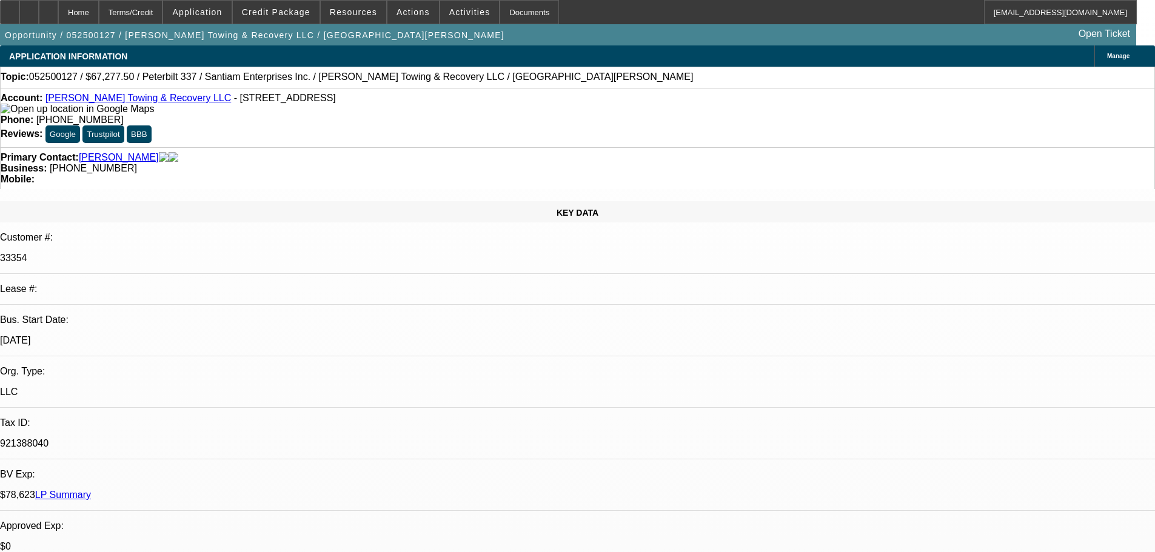
select select "0.15"
select select "2"
select select "0"
select select "6"
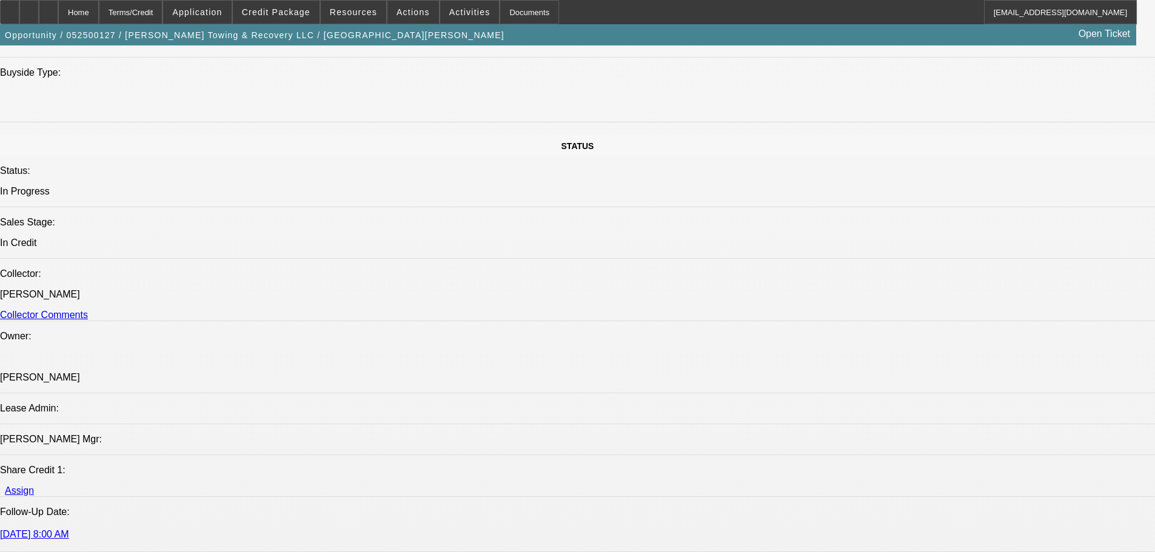
scroll to position [1333, 0]
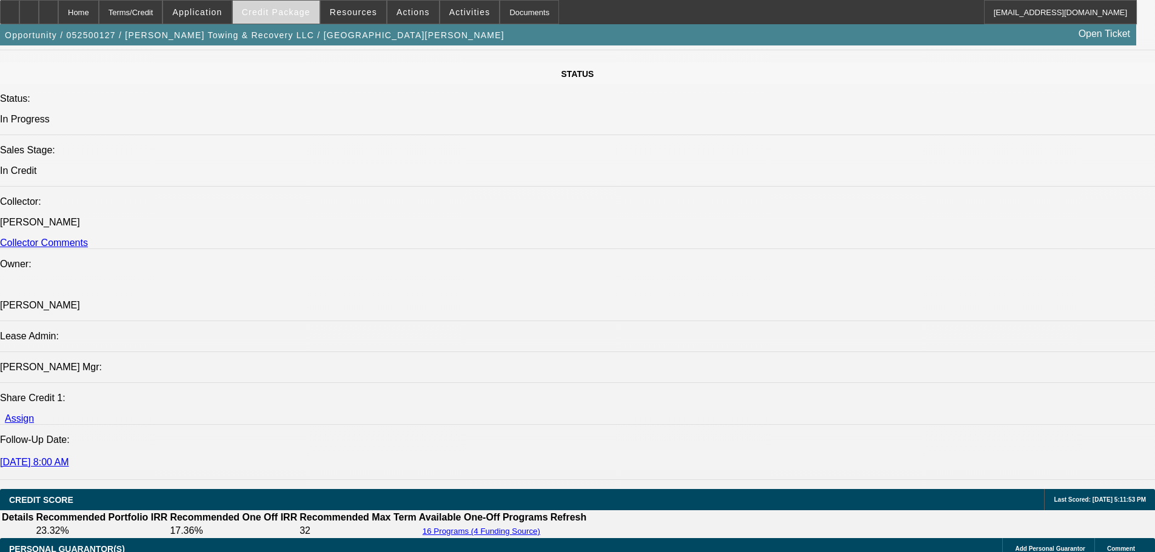
click at [284, 11] on span "Credit Package" at bounding box center [276, 12] width 68 height 10
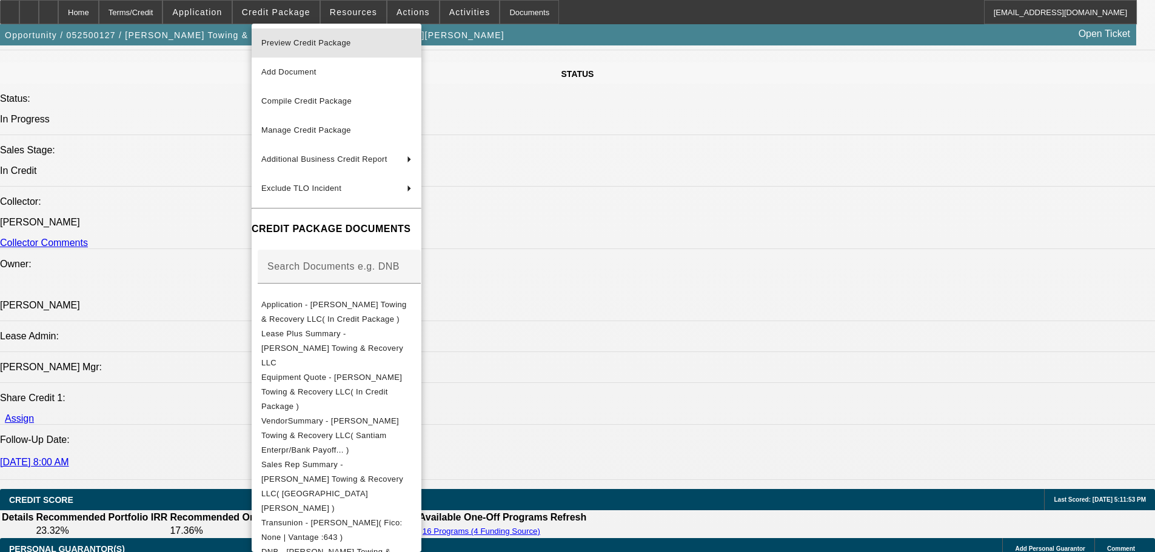
click at [302, 40] on span "Preview Credit Package" at bounding box center [306, 42] width 90 height 9
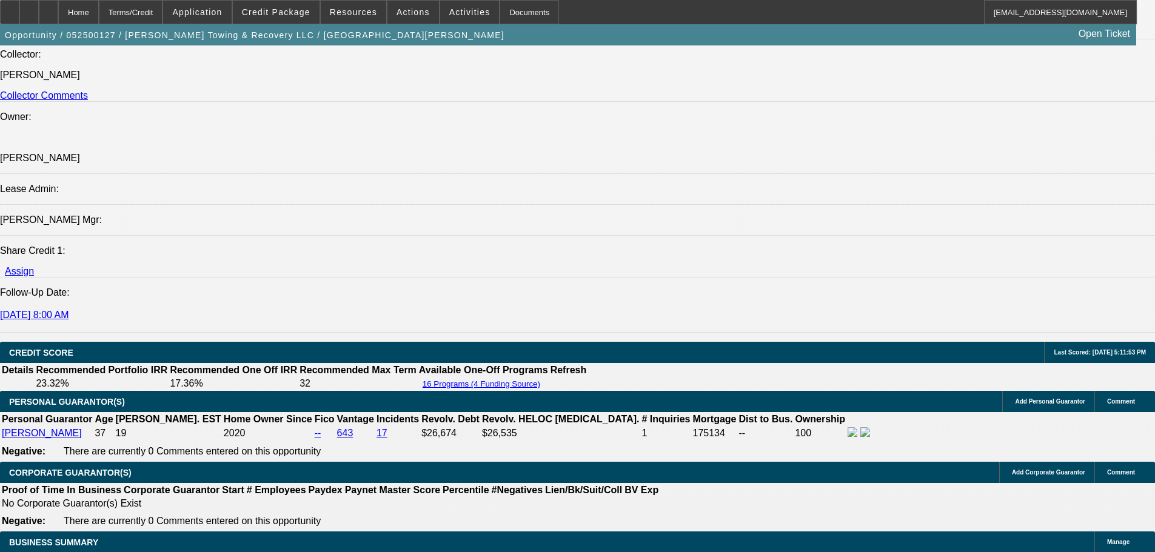
scroll to position [1455, 0]
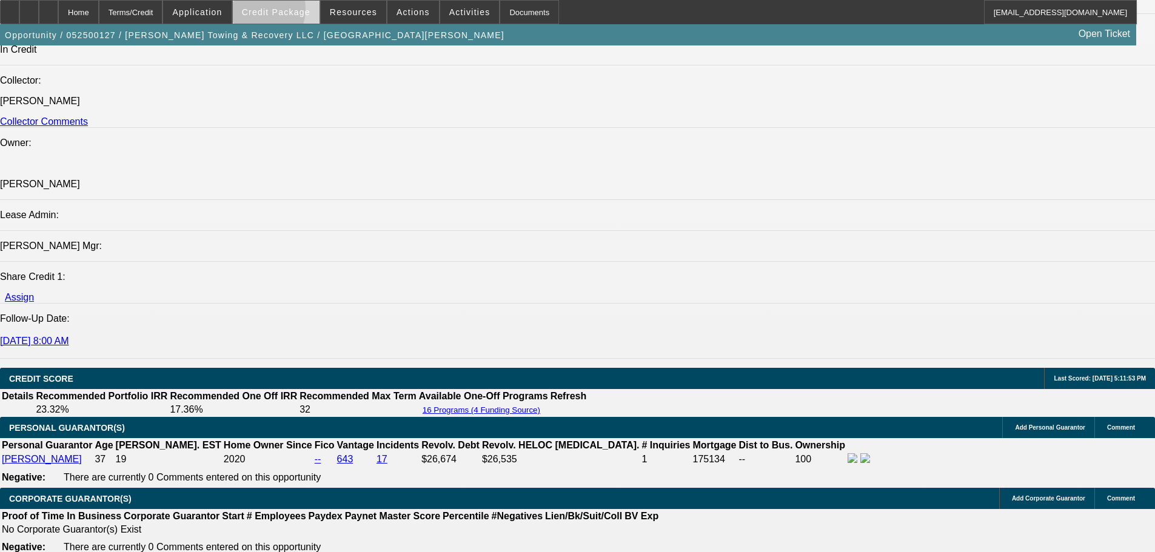
click at [270, 12] on span "Credit Package" at bounding box center [276, 12] width 68 height 10
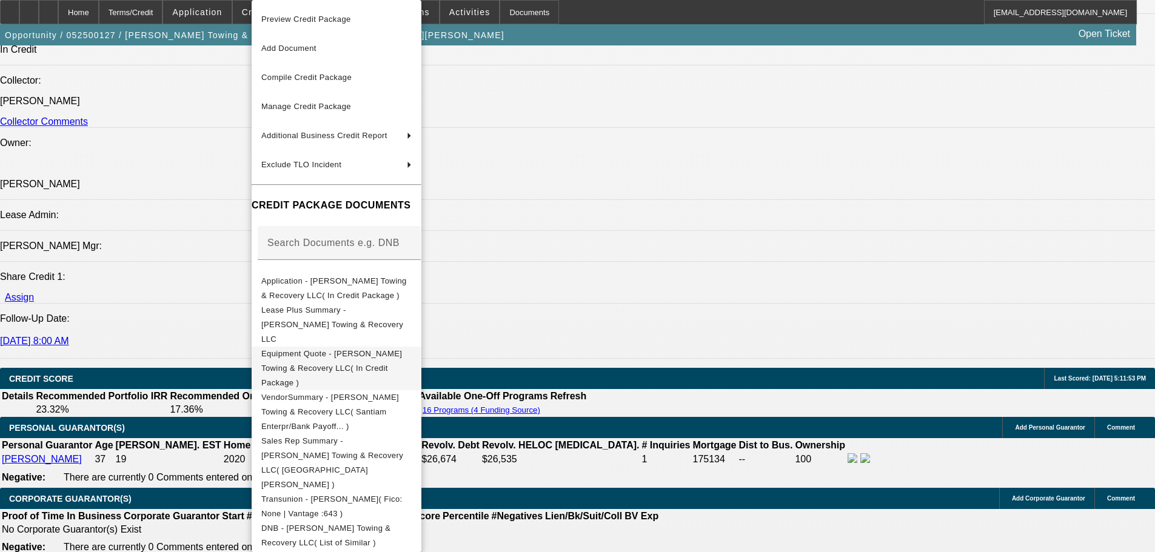
click at [308, 349] on span "Equipment Quote - Gaeta Towing & Recovery LLC( In Credit Package )" at bounding box center [331, 368] width 141 height 38
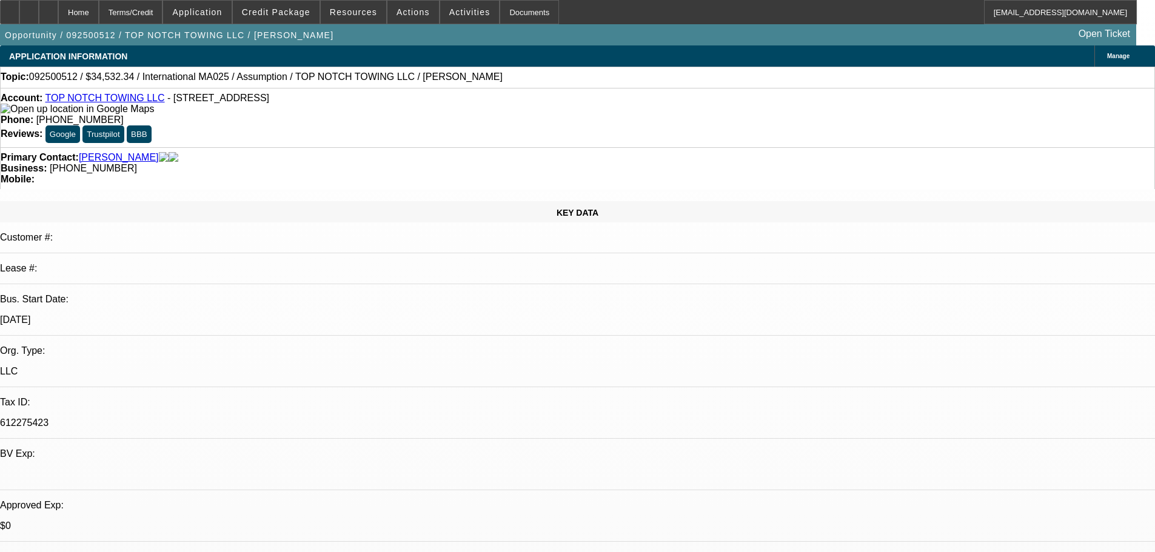
select select "0"
select select "2"
select select "0"
select select "6"
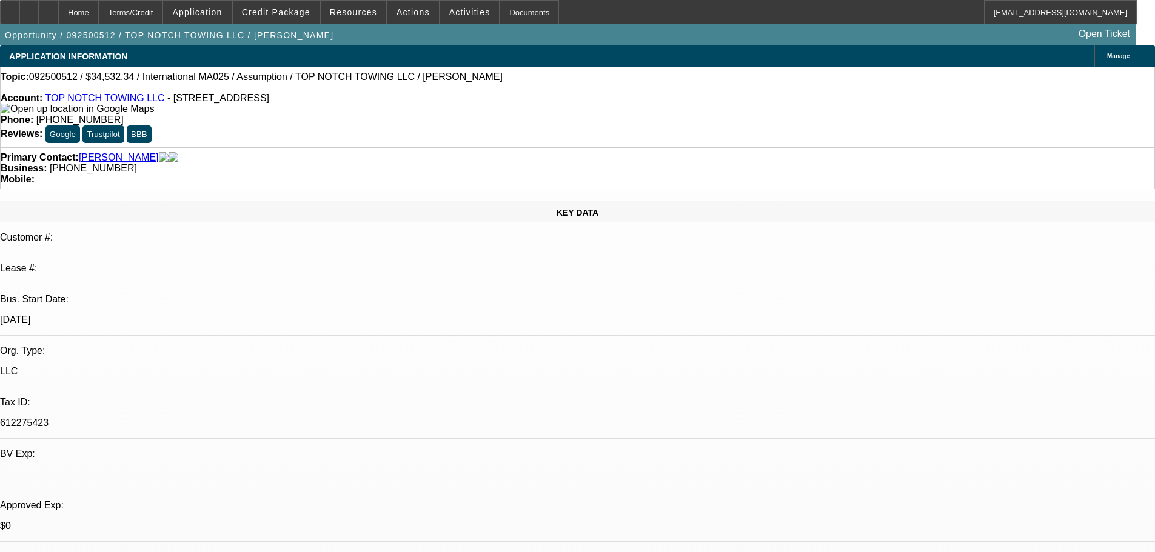
select select "0"
select select "2"
select select "0"
select select "6"
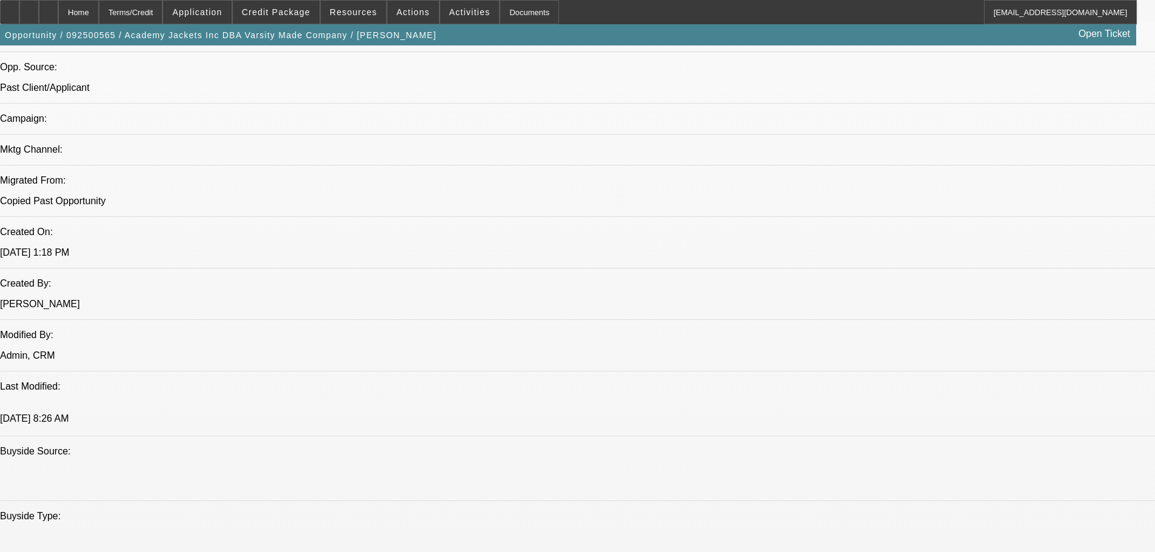
select select "0"
select select "2"
select select "0.1"
select select "4"
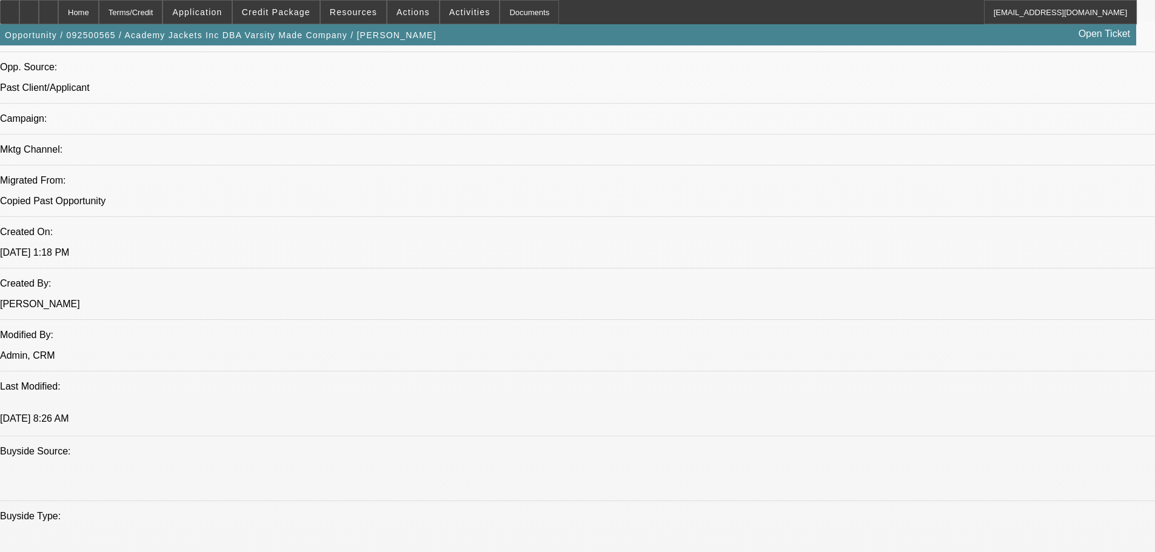
select select "0"
select select "2"
select select "0.1"
select select "4"
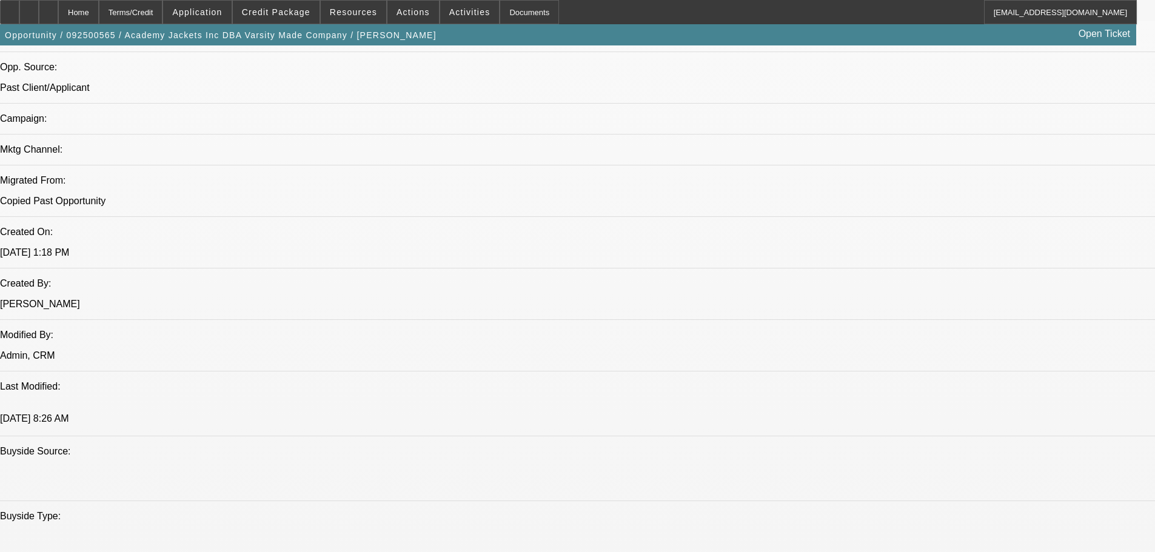
select select "0"
select select "2"
select select "0.1"
select select "4"
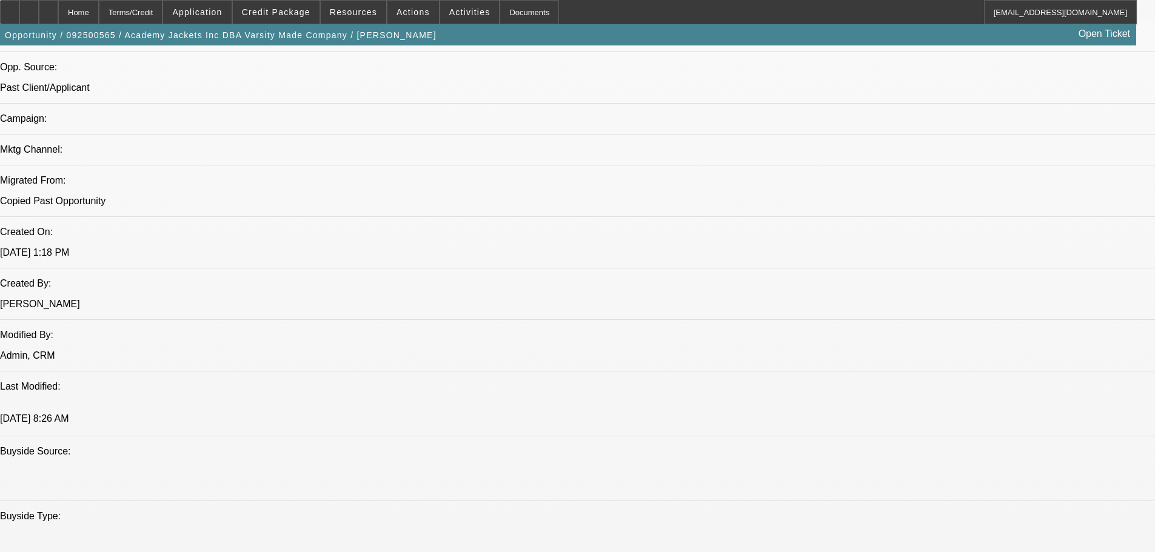
select select "0"
select select "2"
select select "0.1"
select select "4"
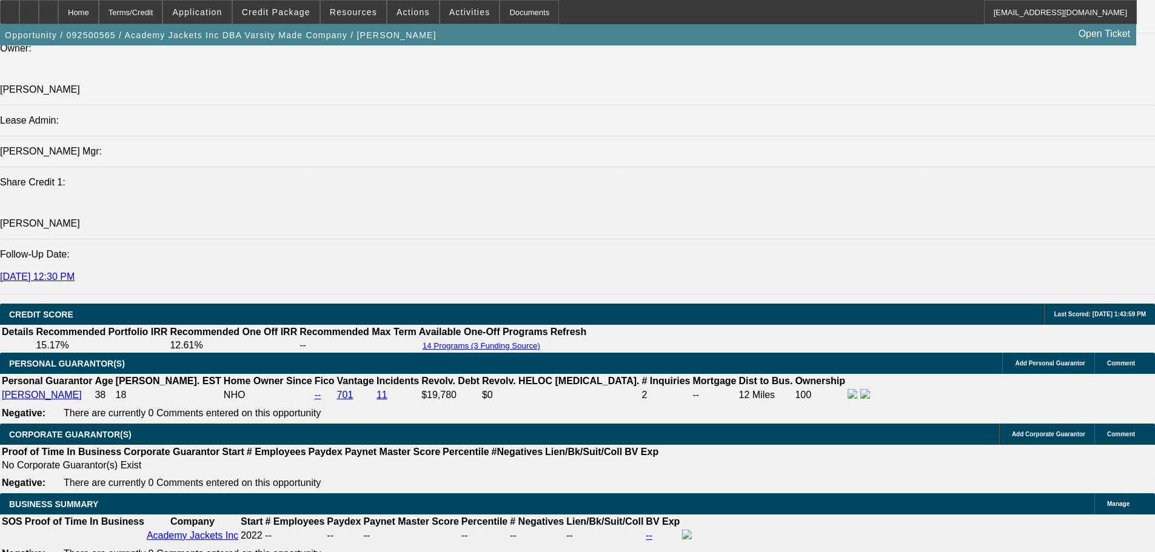
scroll to position [1515, 0]
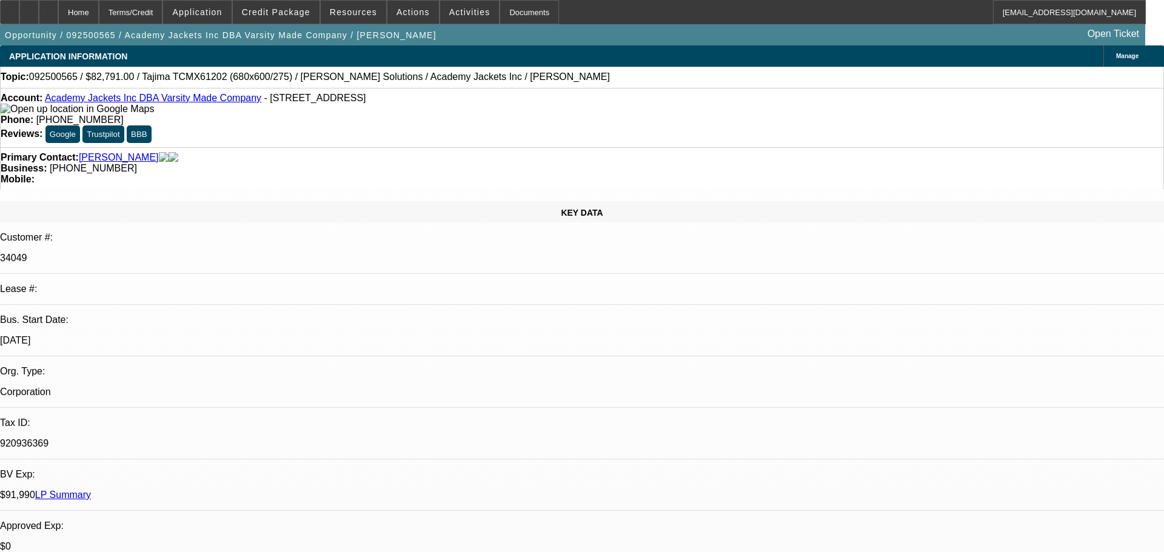
select select "0"
select select "2"
select select "0.1"
select select "4"
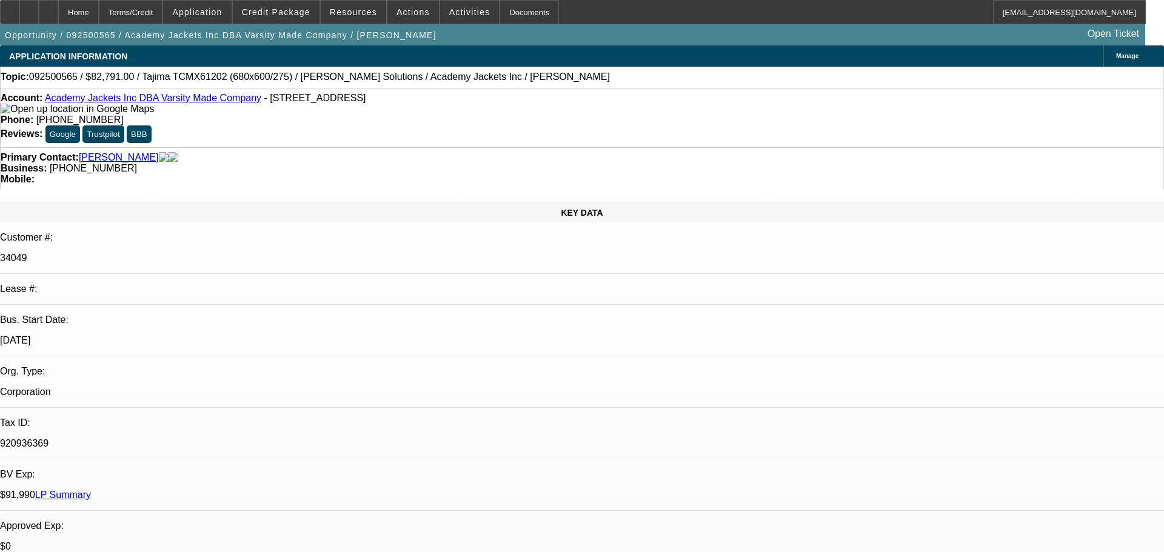
select select "0"
select select "2"
select select "0.1"
select select "4"
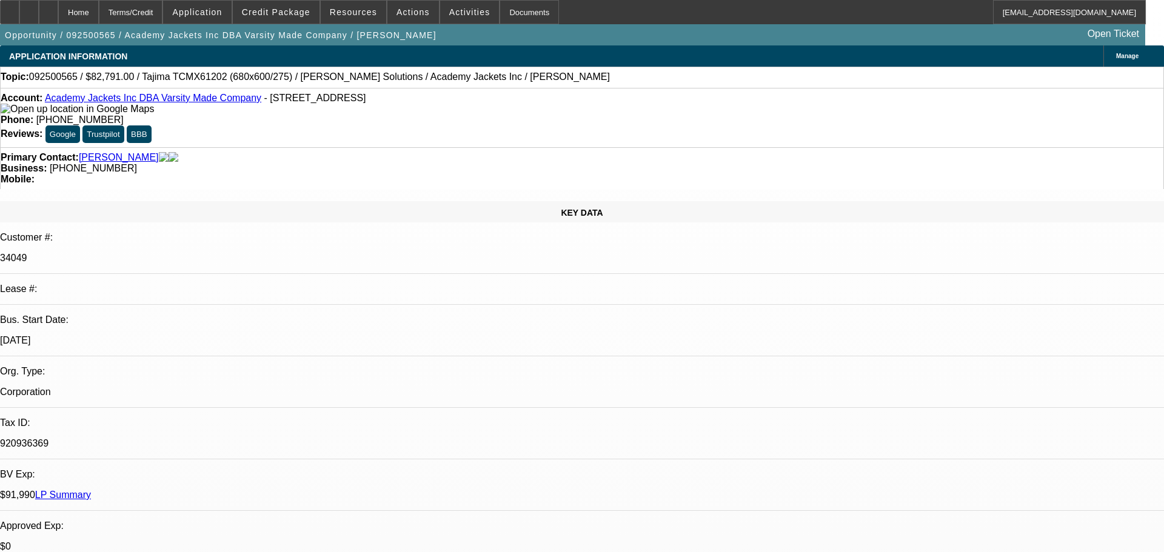
select select "0"
select select "2"
select select "0.1"
select select "4"
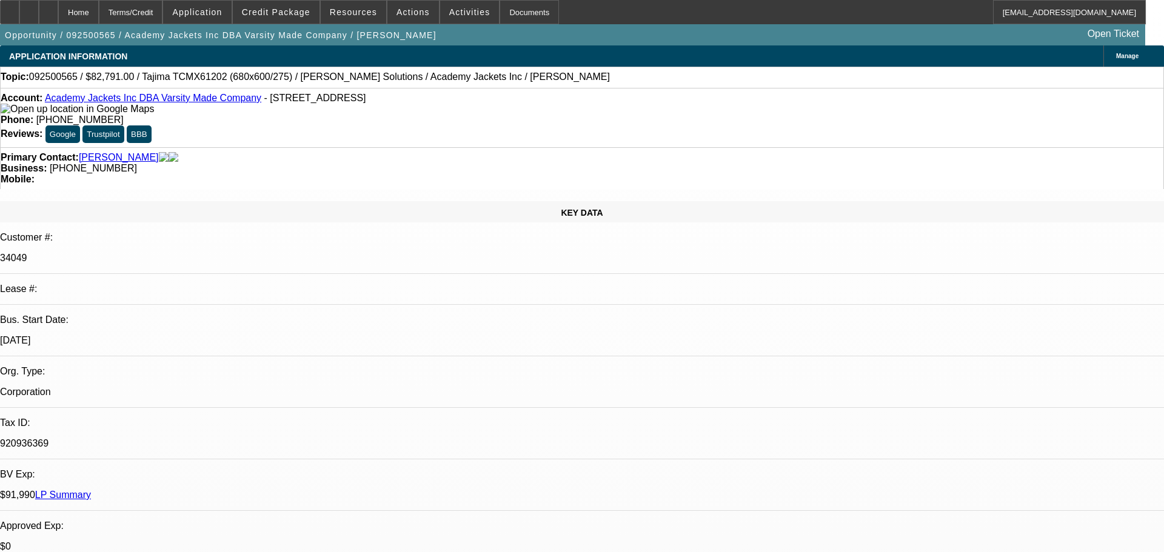
select select "0"
select select "2"
select select "0.1"
select select "4"
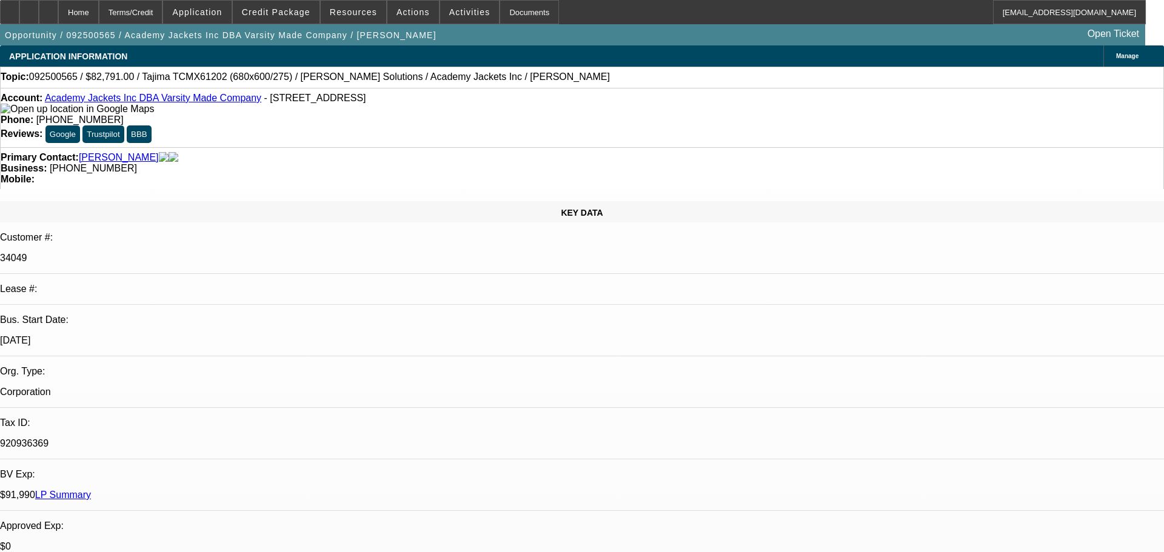
select select "0"
select select "2"
select select "0.1"
select select "4"
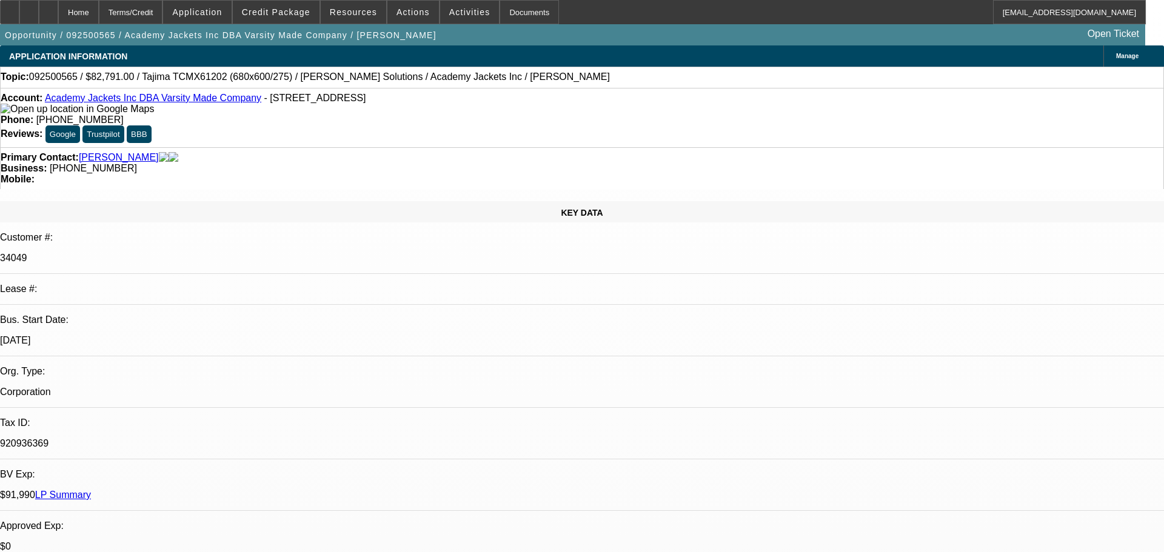
select select "0"
select select "2"
select select "0.1"
select select "4"
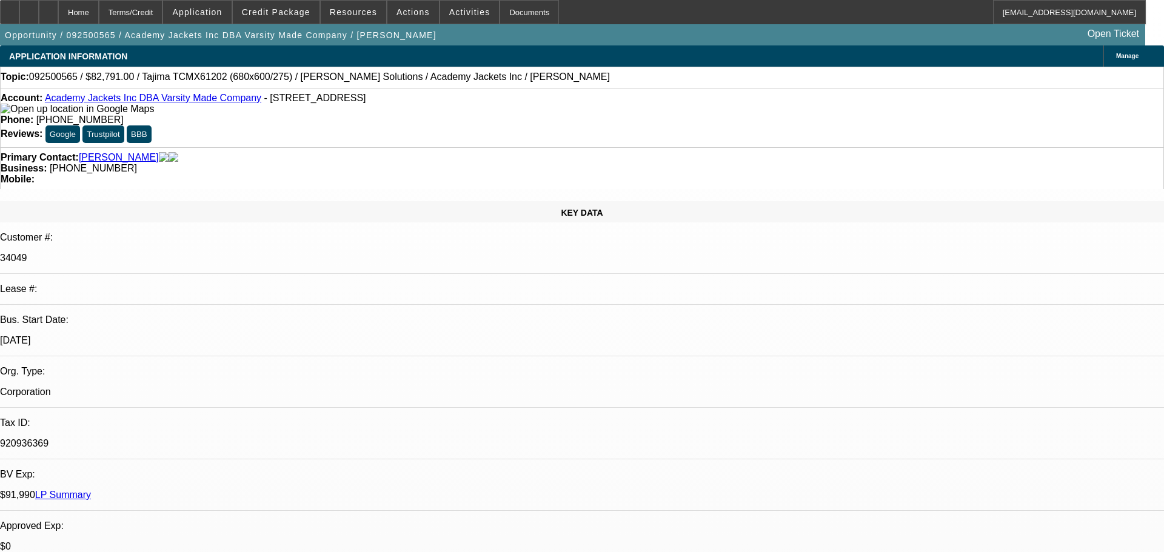
select select "0"
select select "2"
select select "0.1"
select select "4"
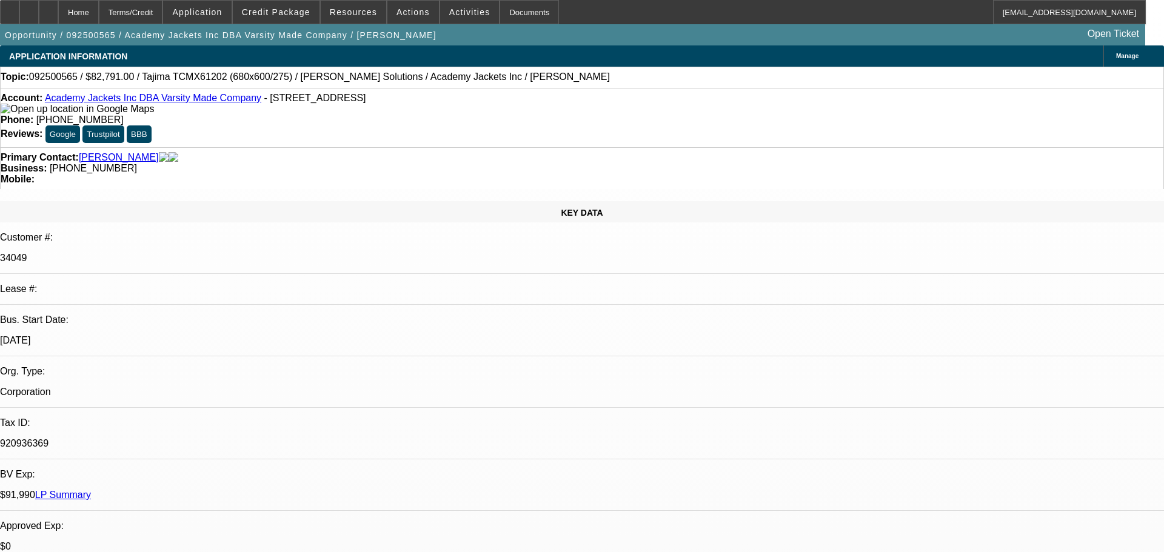
select select "0"
select select "2"
select select "0.1"
select select "4"
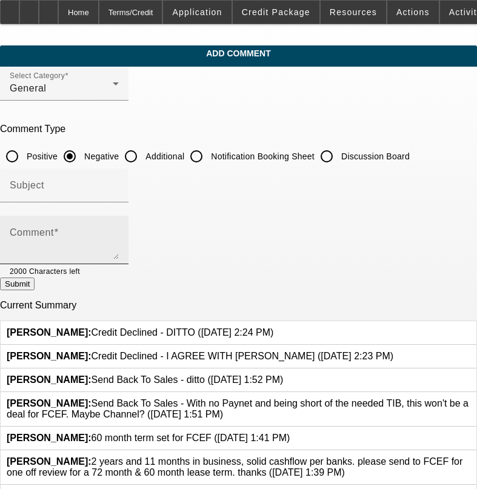
click at [116, 224] on div "Comment" at bounding box center [64, 240] width 109 height 48
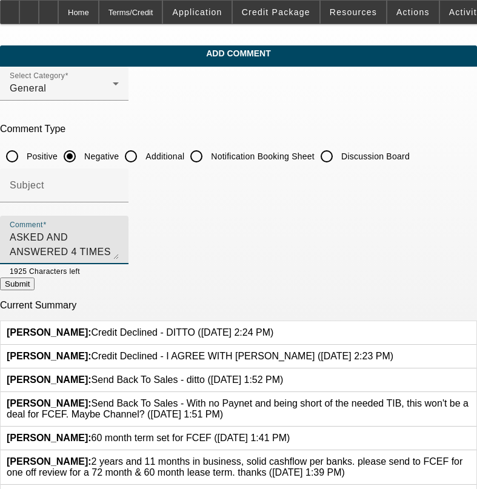
click at [119, 236] on textarea "ASKED AND ANSWERED 4 TIMES AND ITS ANNOYING THAT YOU CHOSE TO IGNORE ME ." at bounding box center [64, 244] width 109 height 29
click at [119, 233] on textarea "ASKED AND ANSWERED 4 TIMES AND ITS EXTREMELY ANNOYING THAT YOU CHOSE TO IGNORE …" at bounding box center [64, 244] width 109 height 29
click at [119, 235] on textarea "ASKED AND ANSWERED 4 TIMES AND ITS EXTREMELY ANNOYING THAT YOU CHOSE TO JUST IG…" at bounding box center [64, 244] width 109 height 29
click at [119, 234] on textarea "ASKED AND ANSWERED 4 TIMES AND ITS EXTREMELY ANNOYING THAT YOU CHOSE TO JUST IG…" at bounding box center [64, 244] width 109 height 29
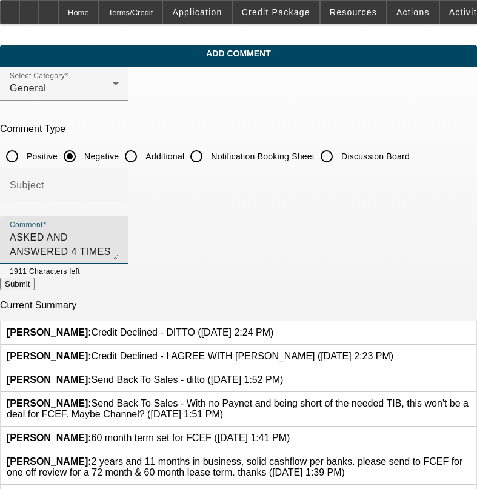
type textarea "ASKED AND ANSWERED 4 TIMES AND ITS FRIGGIN ANNOYING THAT YOU CHOSE TO JUST IGNO…"
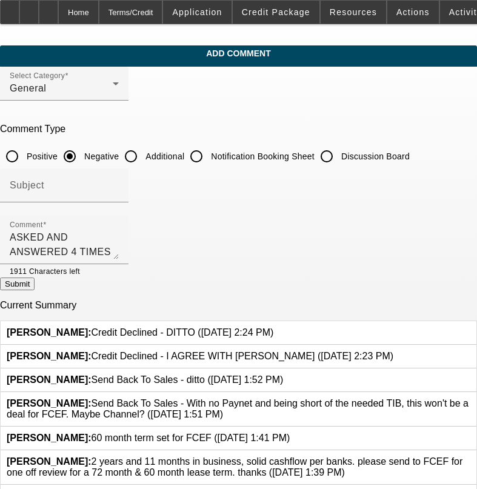
click at [35, 288] on button "Submit" at bounding box center [17, 284] width 35 height 13
